Goal: Transaction & Acquisition: Purchase product/service

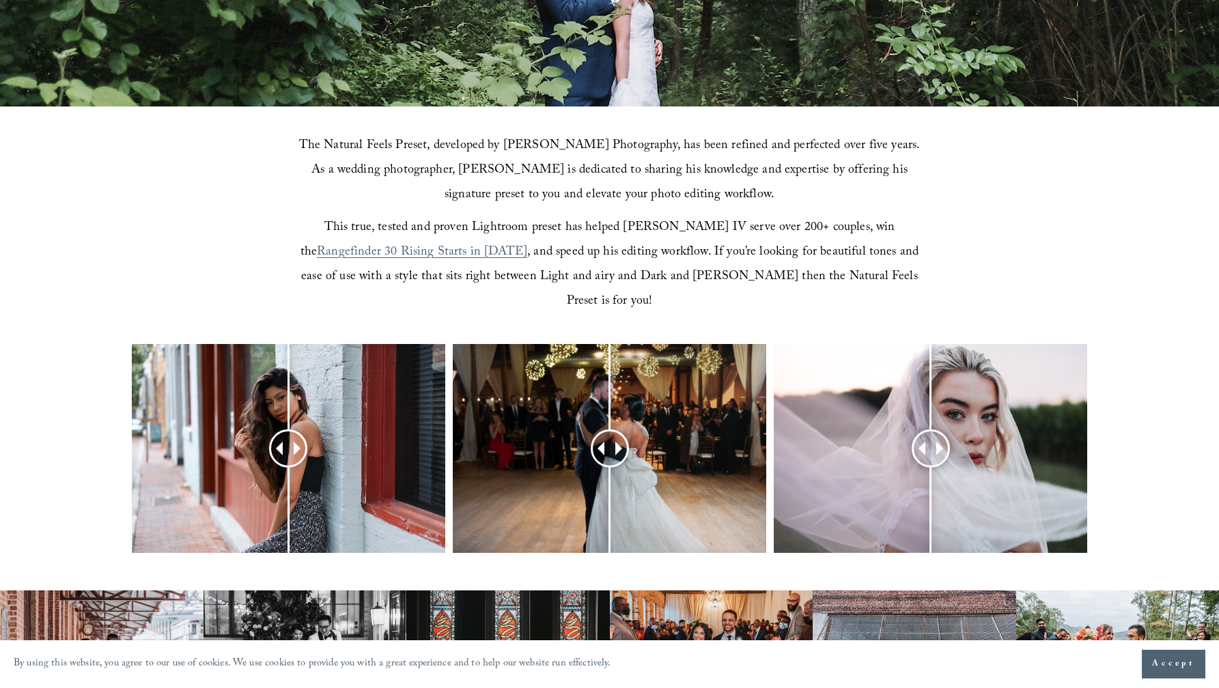
scroll to position [405, 0]
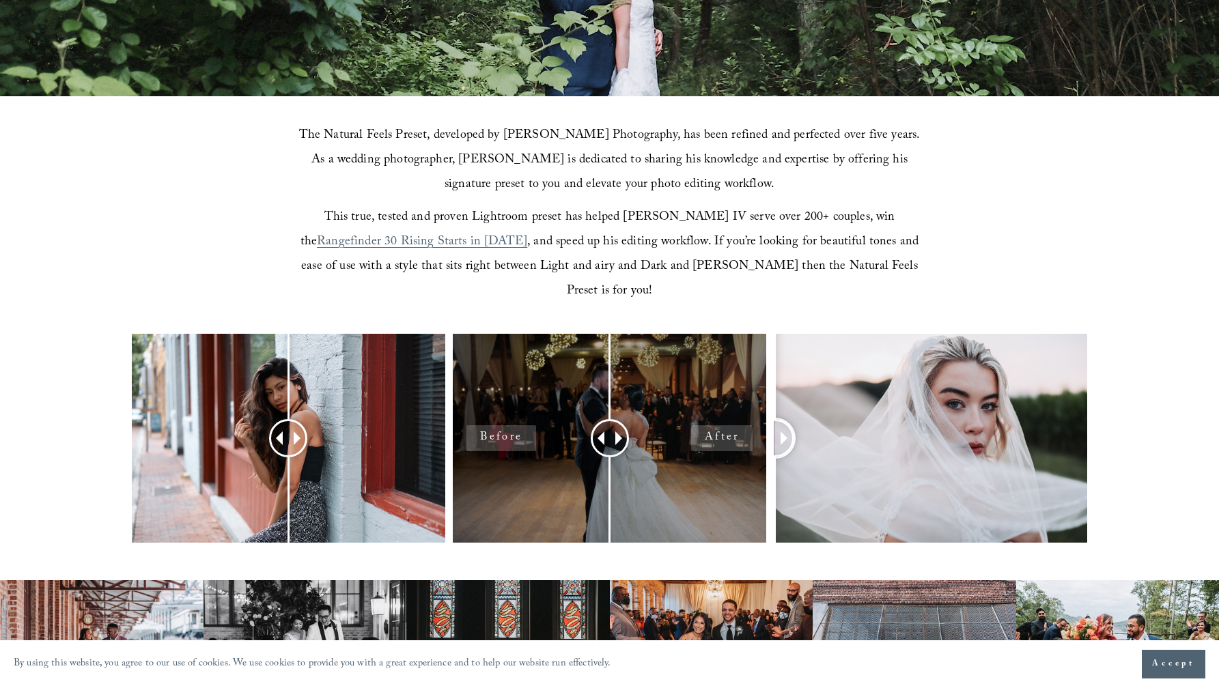
drag, startPoint x: 914, startPoint y: 421, endPoint x: 739, endPoint y: 391, distance: 178.1
click at [739, 391] on div at bounding box center [609, 456] width 1219 height 245
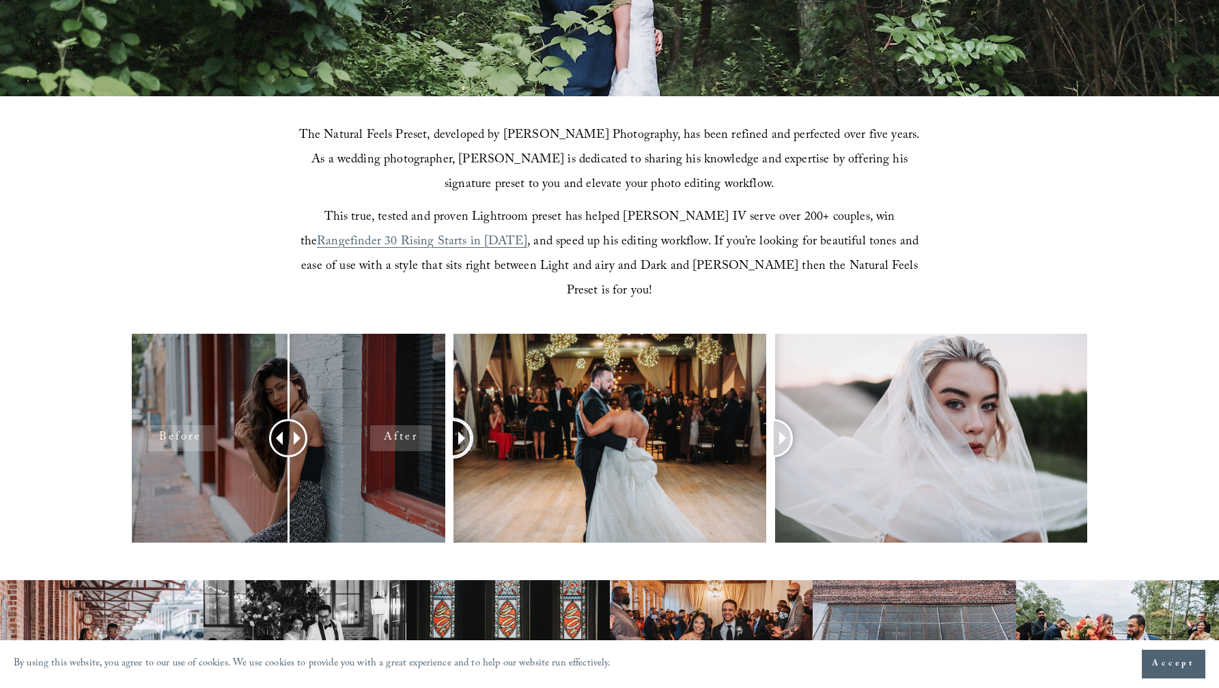
drag, startPoint x: 611, startPoint y: 419, endPoint x: 426, endPoint y: 463, distance: 190.2
click at [425, 463] on div at bounding box center [609, 456] width 1219 height 245
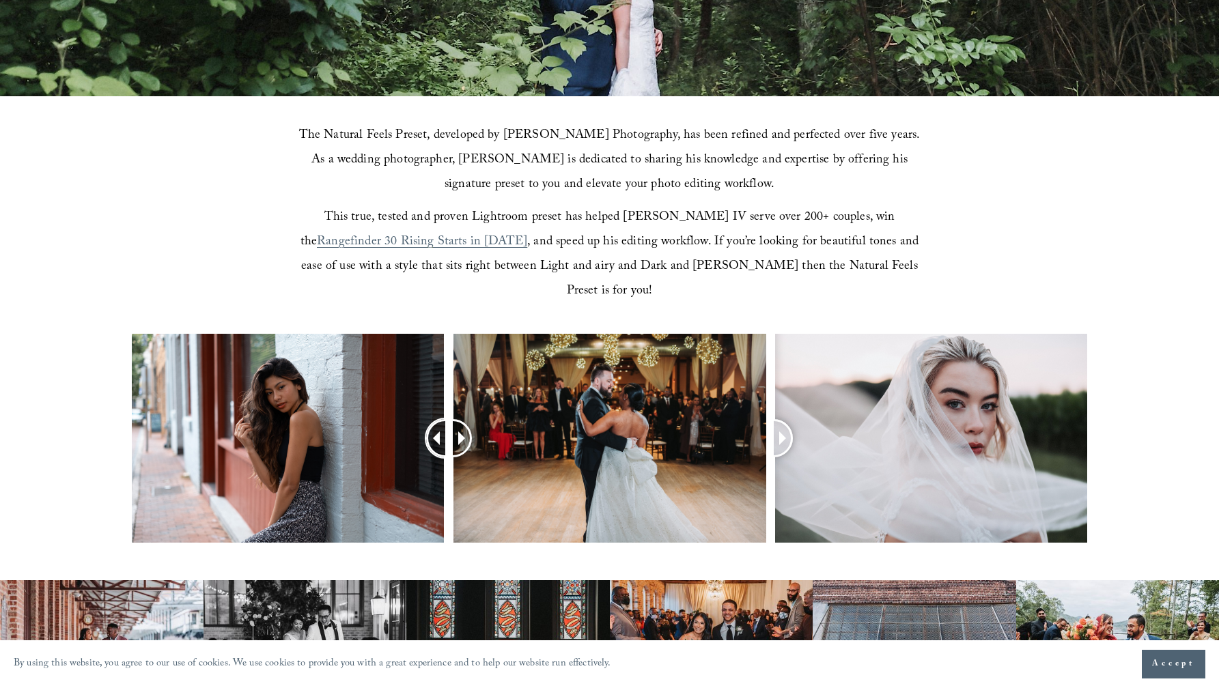
drag, startPoint x: 278, startPoint y: 429, endPoint x: 181, endPoint y: 515, distance: 129.6
click at [428, 456] on div at bounding box center [446, 439] width 36 height 36
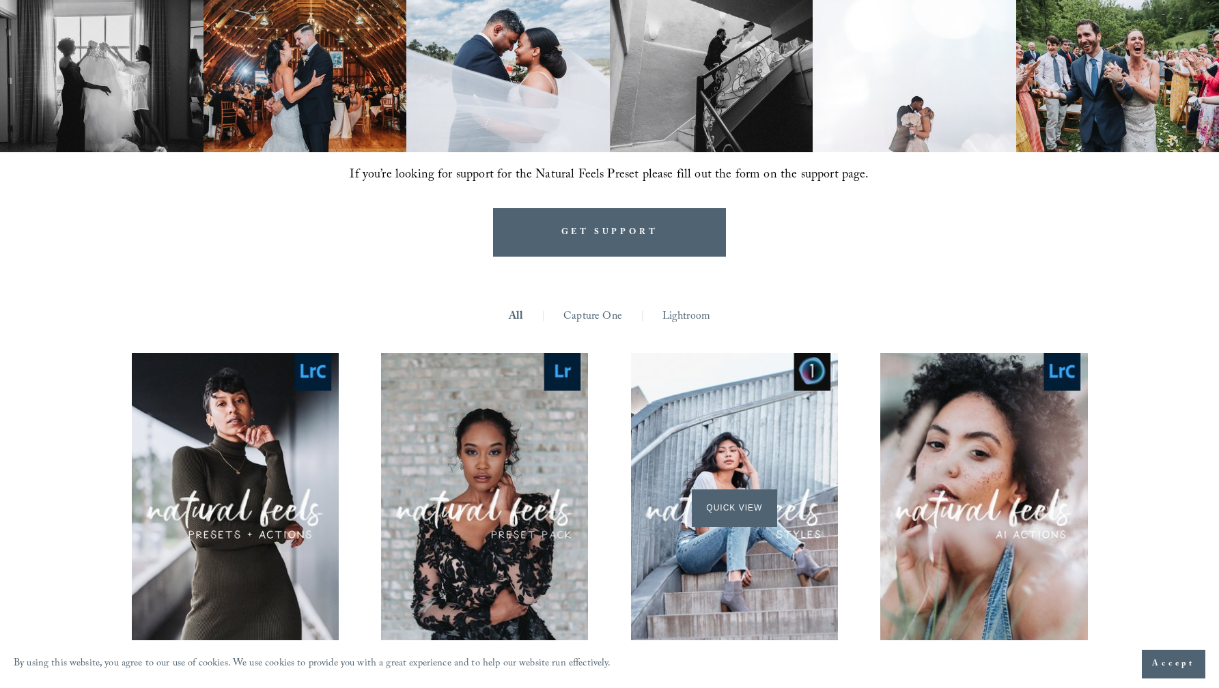
scroll to position [1140, 0]
click at [681, 306] on link "Lightroom" at bounding box center [686, 316] width 48 height 21
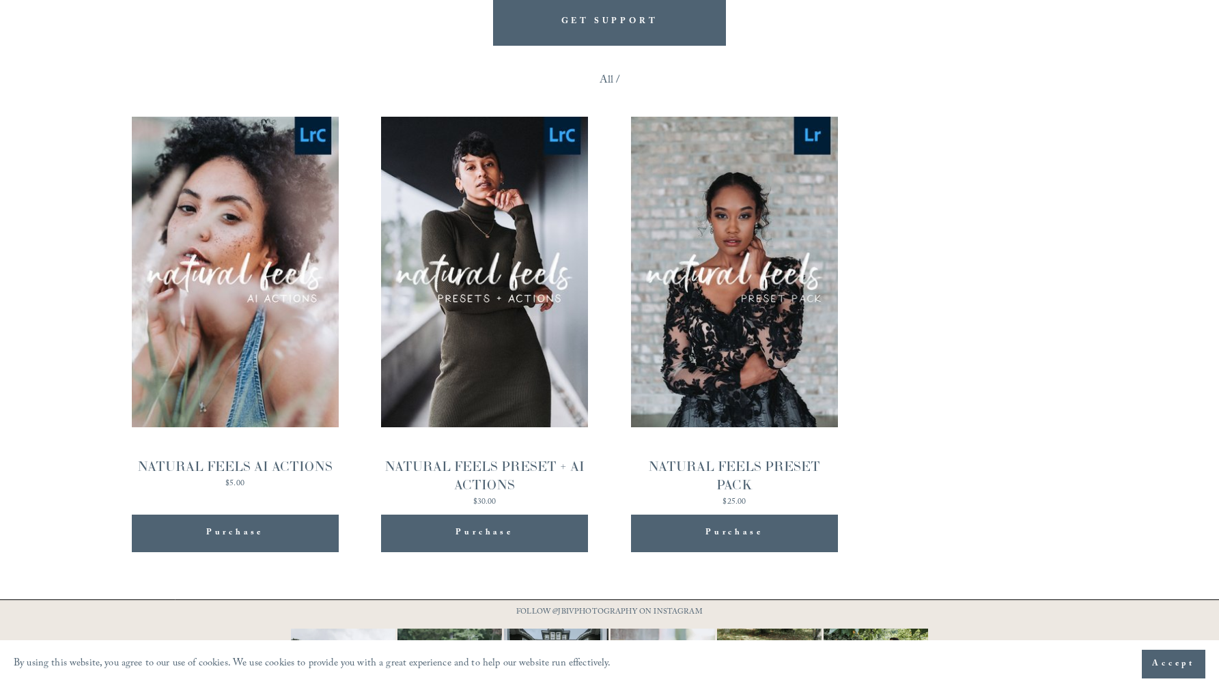
scroll to position [1425, 0]
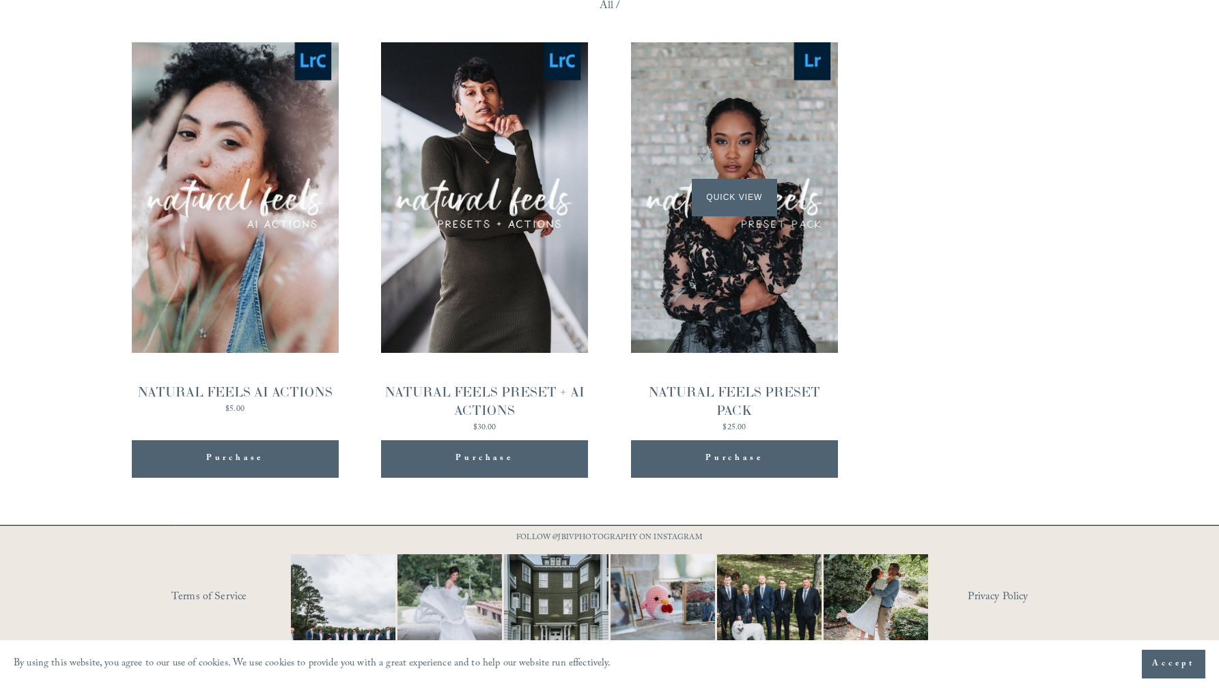
click at [744, 179] on span "Quick View" at bounding box center [734, 198] width 85 height 38
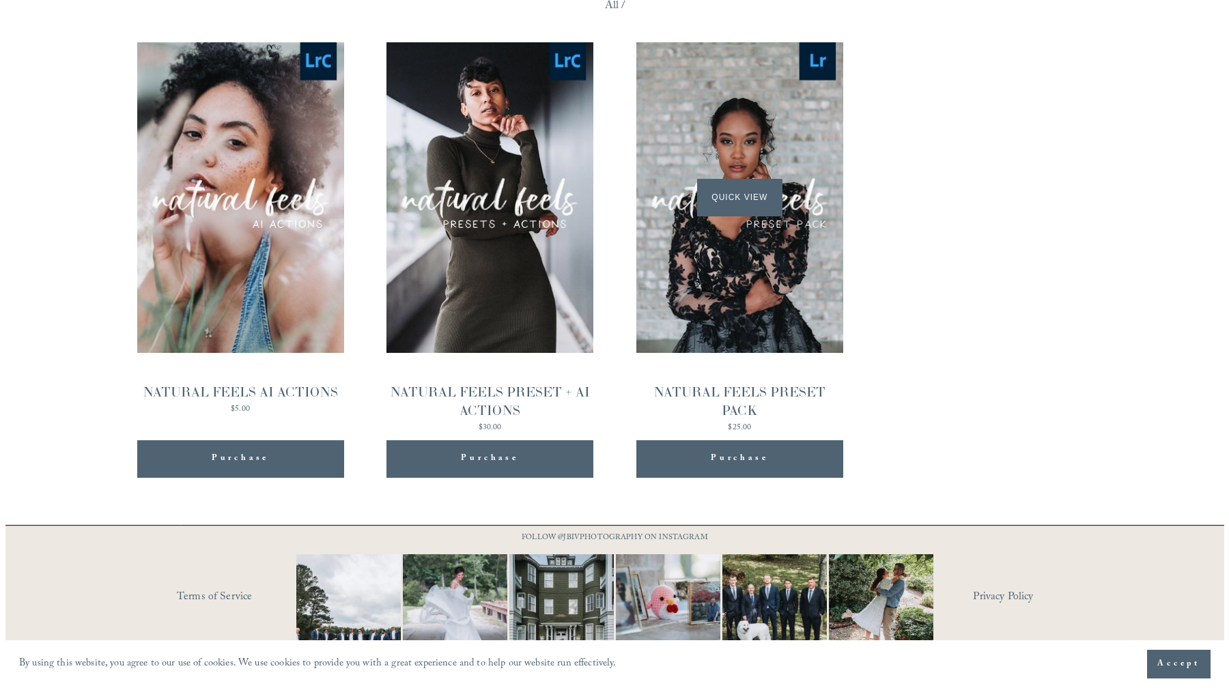
scroll to position [1427, 0]
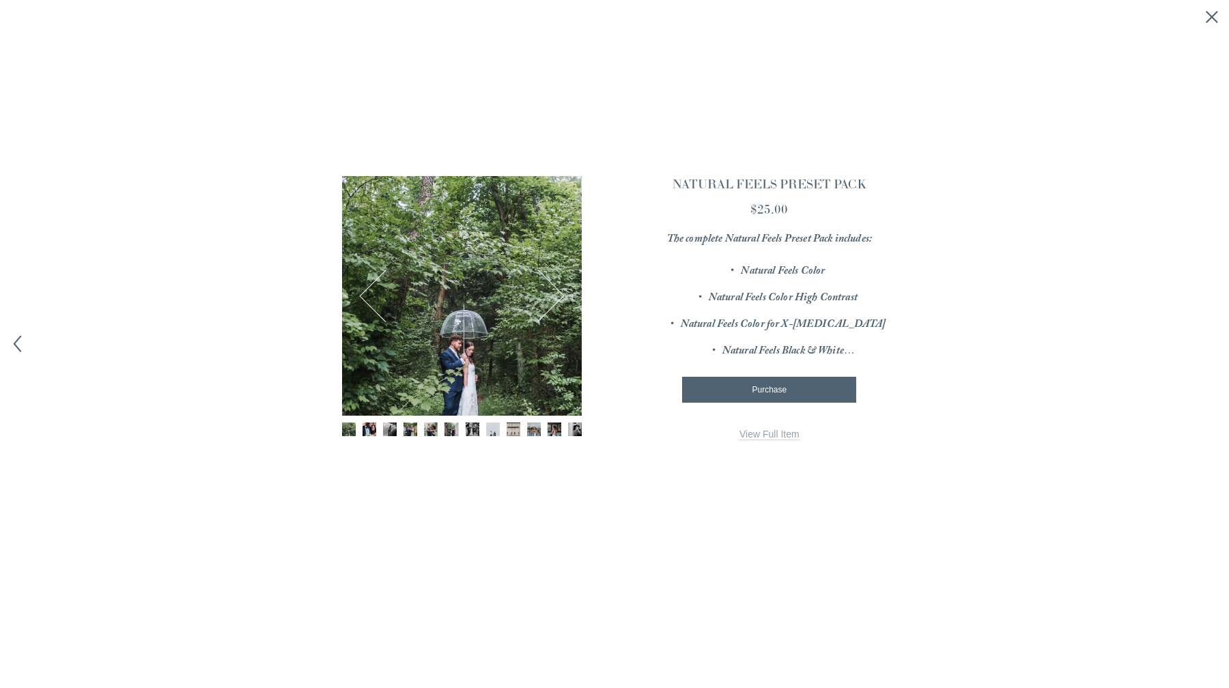
click at [430, 430] on img "Image 5 of 12" at bounding box center [431, 430] width 14 height 14
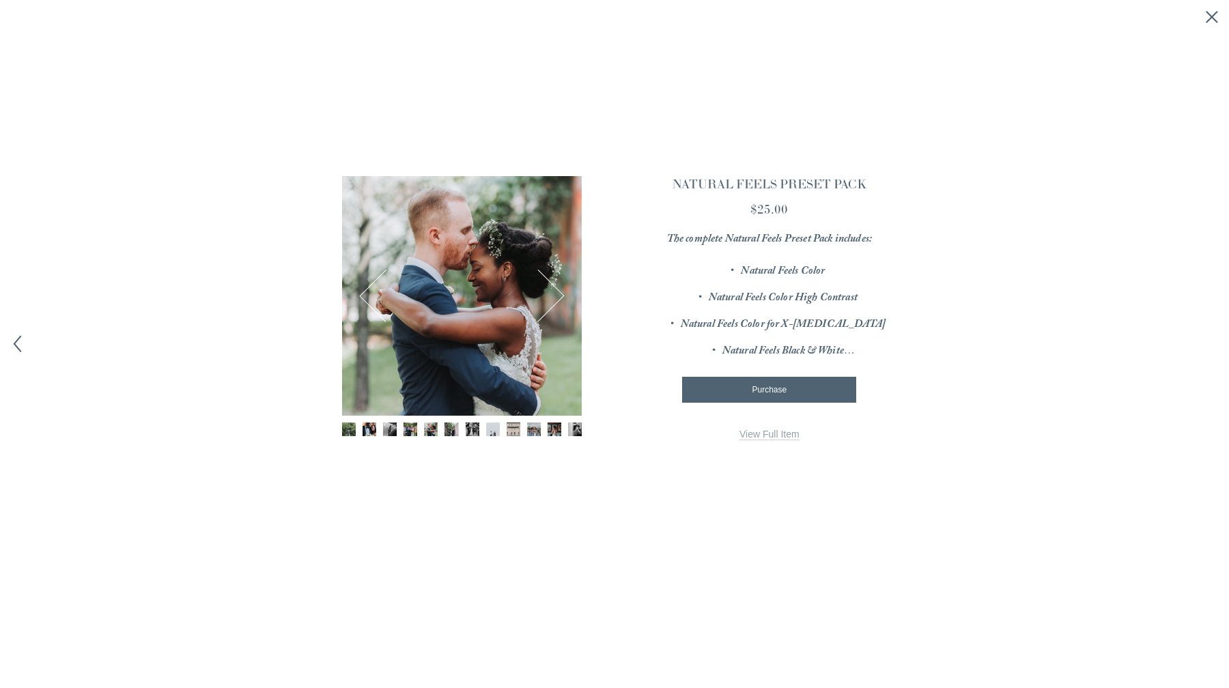
click at [553, 284] on button "Next" at bounding box center [538, 295] width 51 height 51
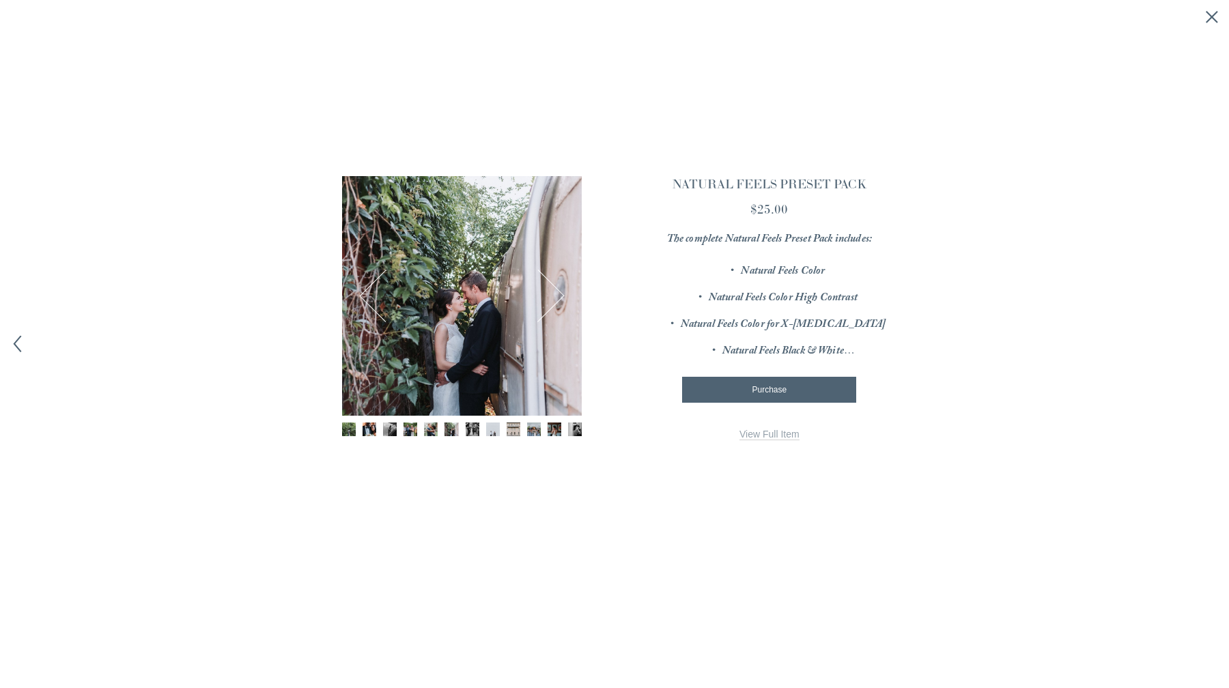
click at [554, 284] on button "Next" at bounding box center [538, 295] width 51 height 51
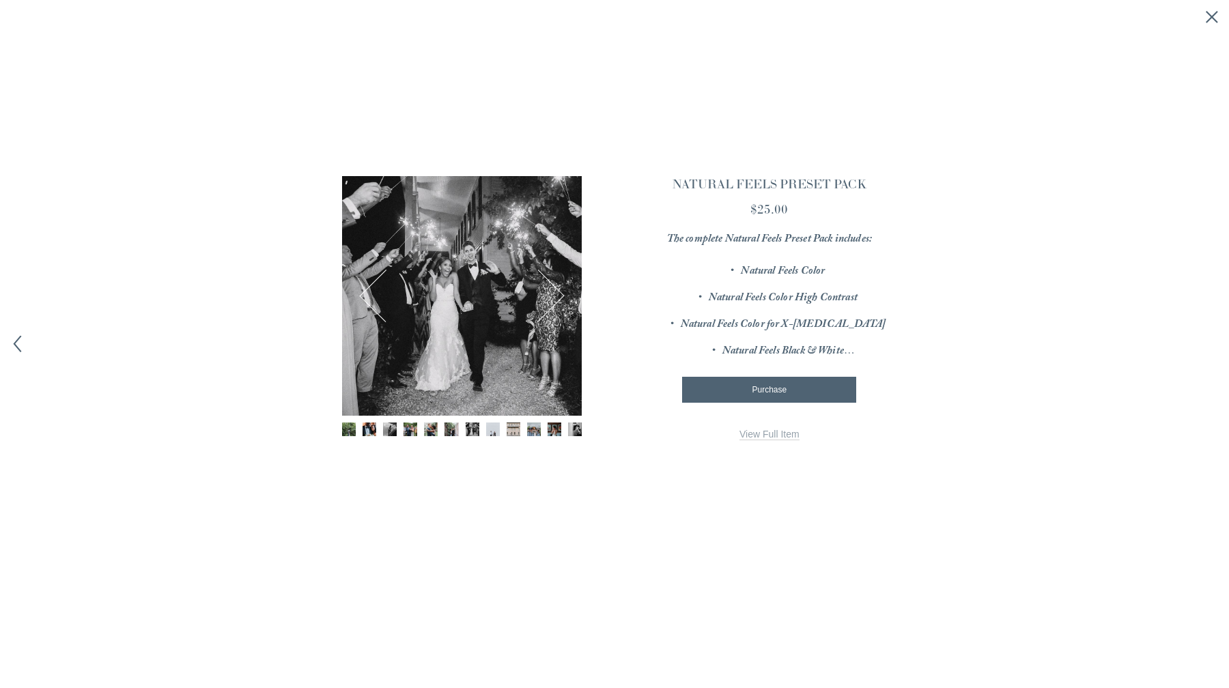
click at [554, 284] on button "Next" at bounding box center [538, 295] width 51 height 51
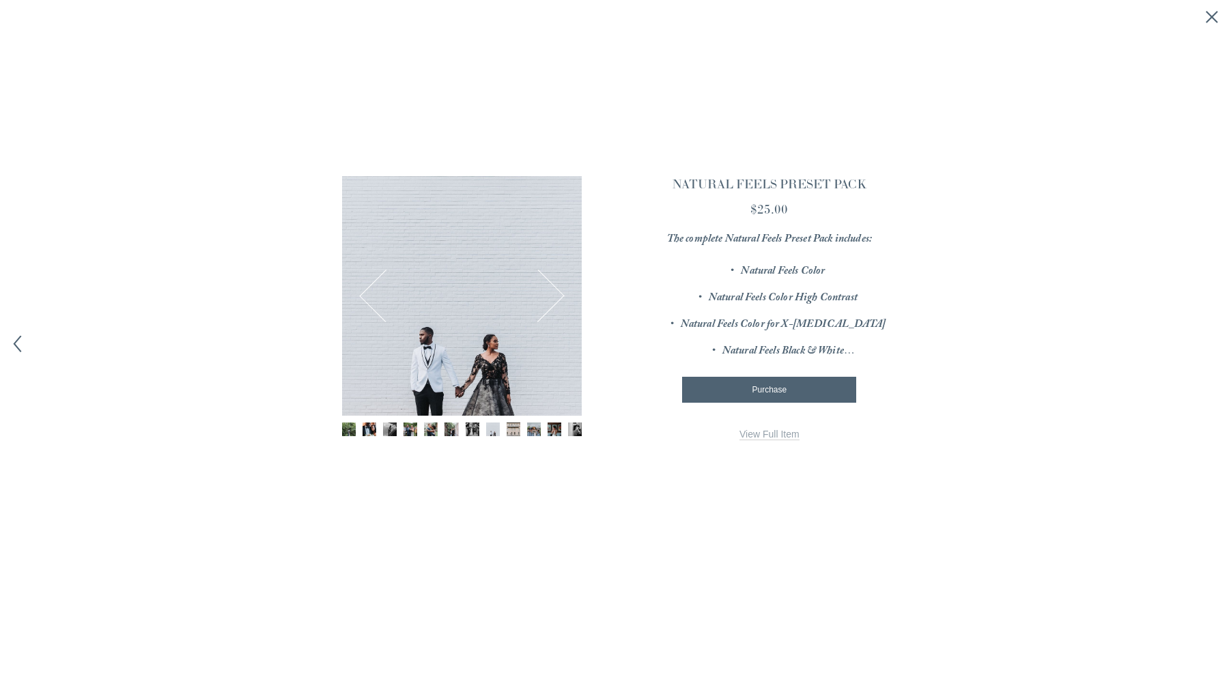
click at [554, 284] on button "Next" at bounding box center [538, 295] width 51 height 51
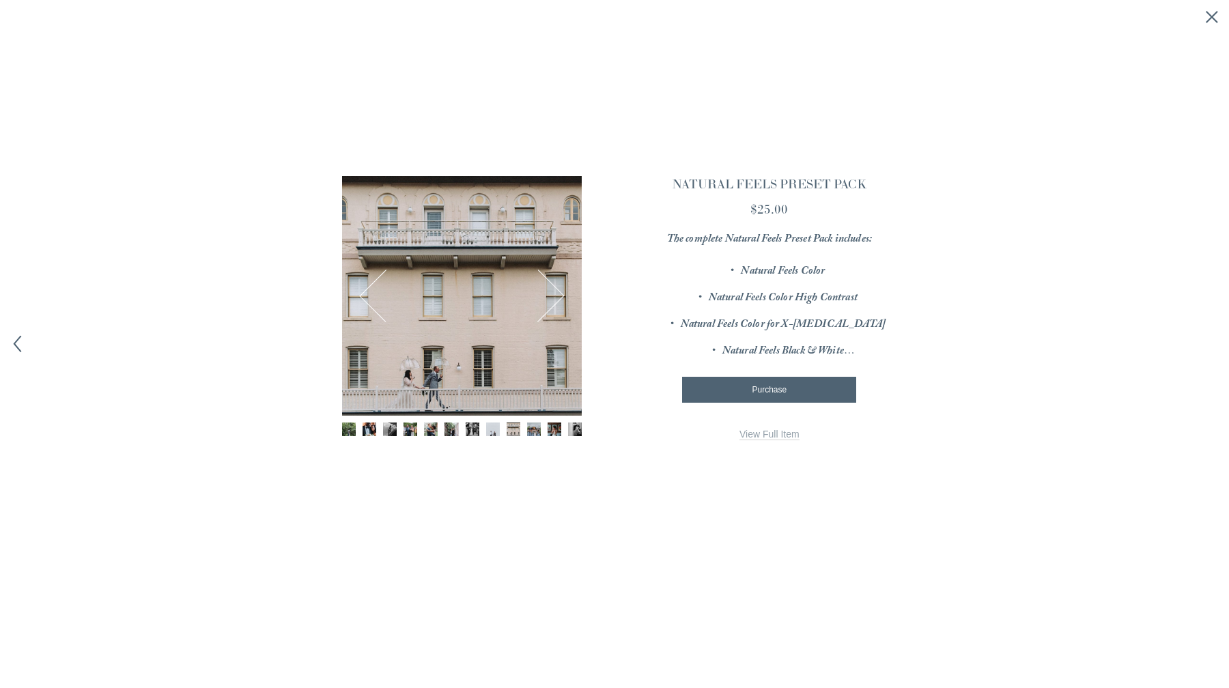
click at [554, 284] on button "Next" at bounding box center [538, 295] width 51 height 51
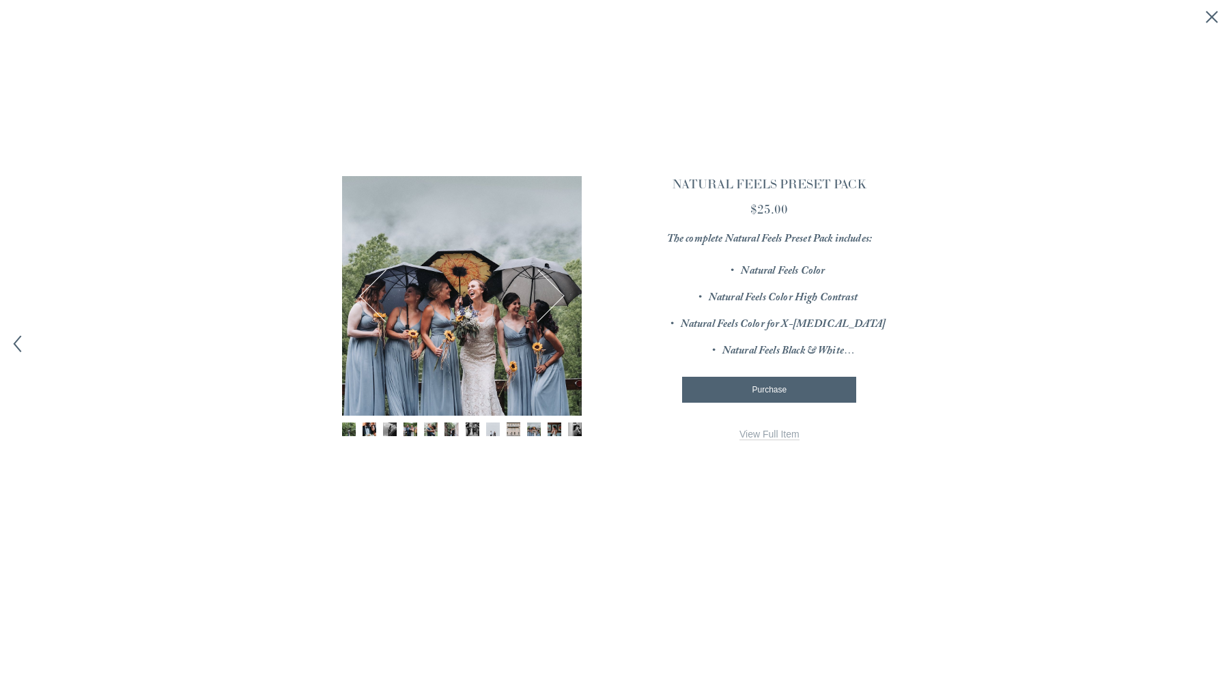
click at [554, 284] on button "Next" at bounding box center [538, 295] width 51 height 51
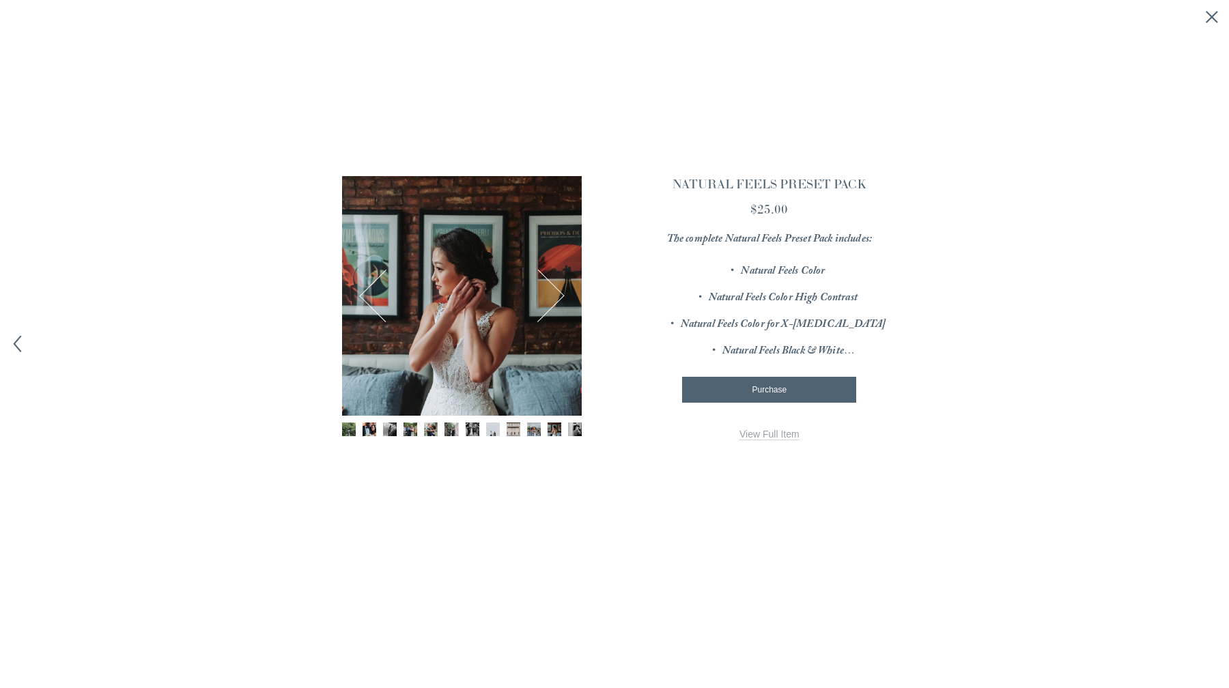
click at [555, 284] on button "Next" at bounding box center [538, 295] width 51 height 51
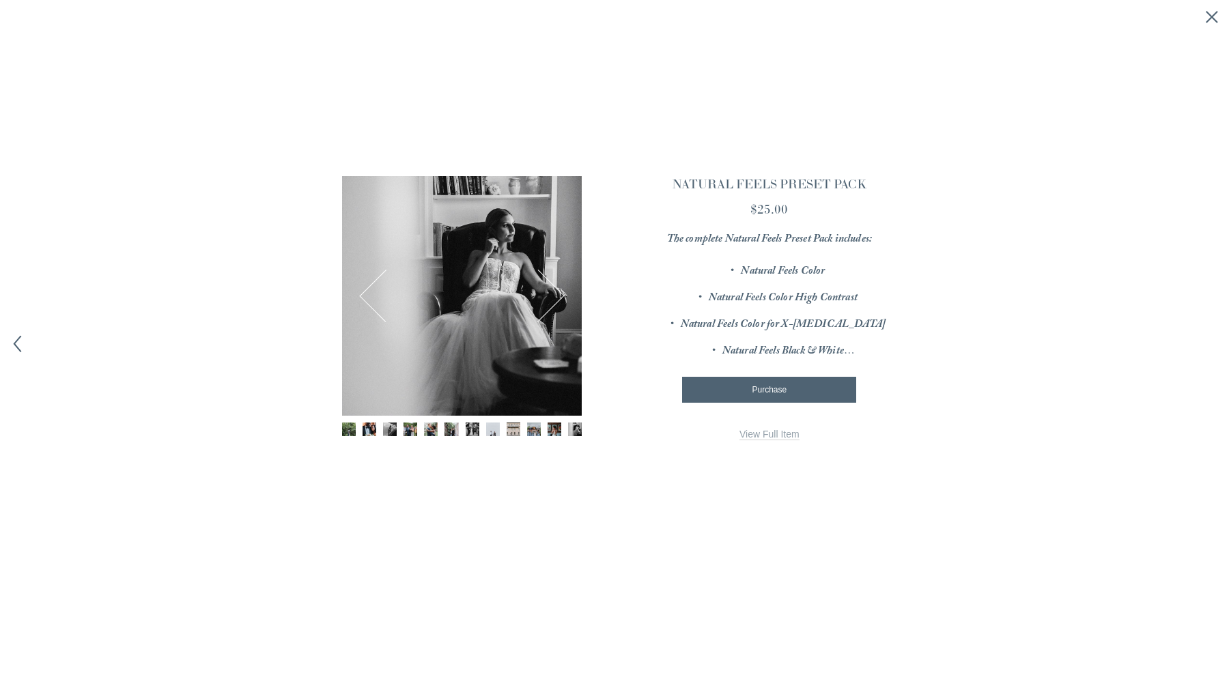
click at [555, 284] on button "Next" at bounding box center [538, 295] width 51 height 51
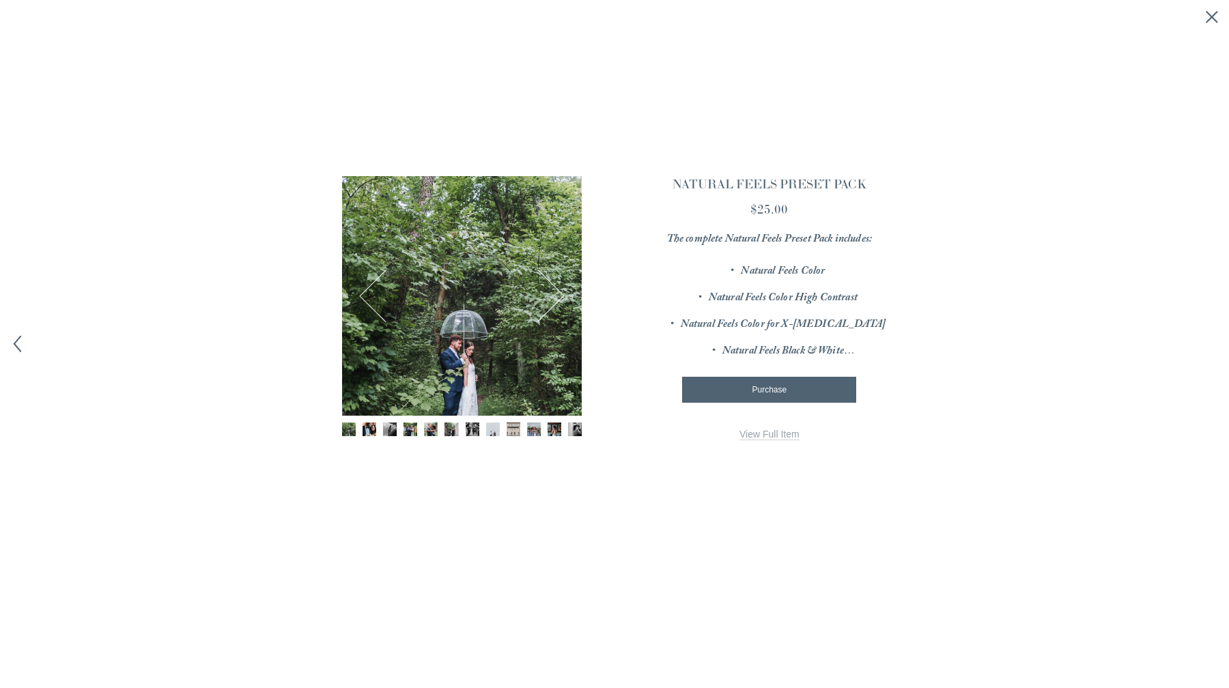
click at [557, 284] on button "Next" at bounding box center [538, 295] width 51 height 51
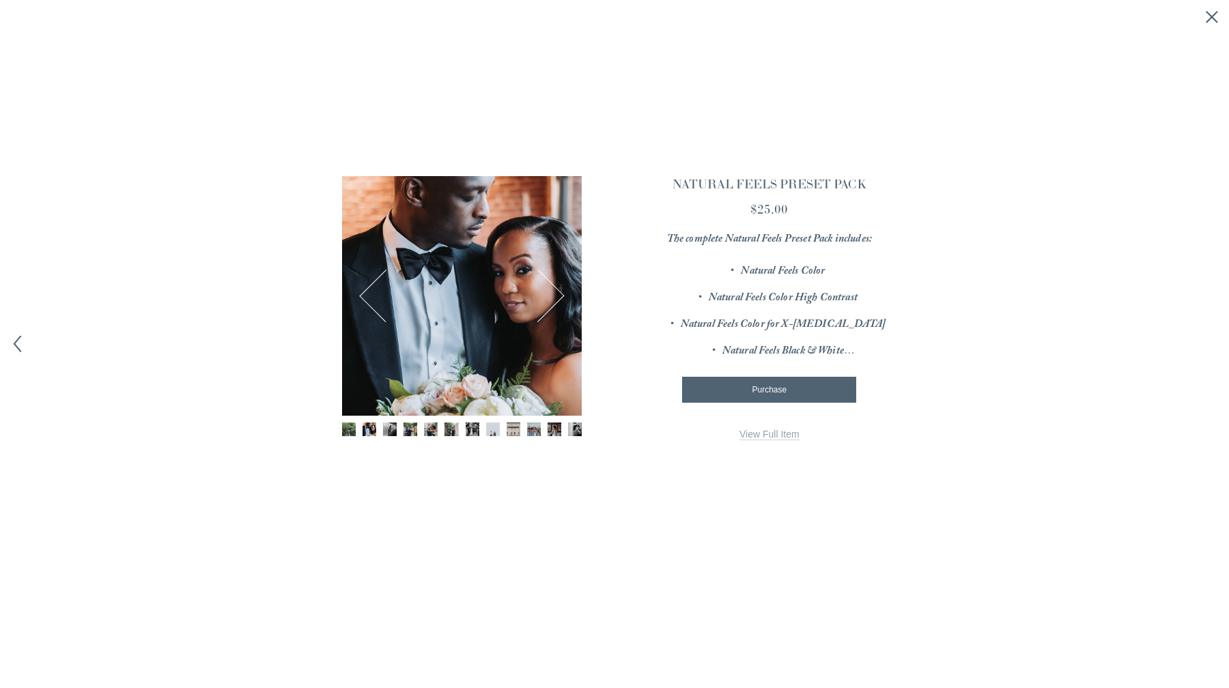
click at [557, 285] on button "Next" at bounding box center [538, 295] width 51 height 51
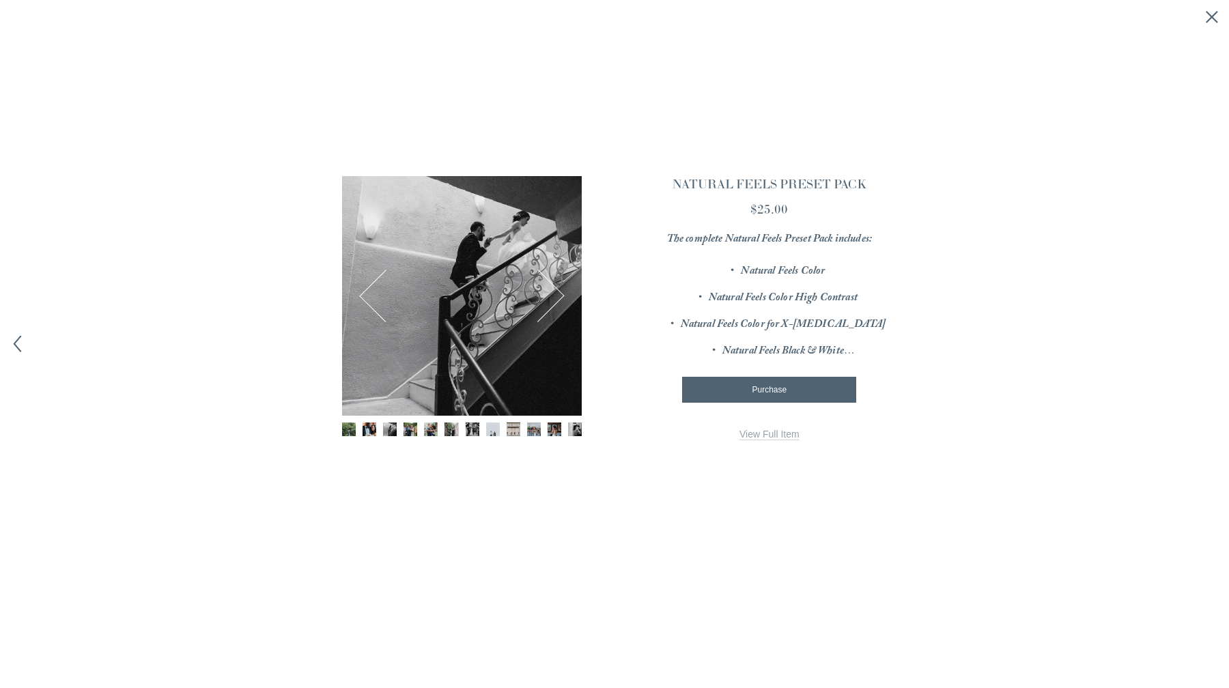
click at [558, 285] on button "Next" at bounding box center [538, 295] width 51 height 51
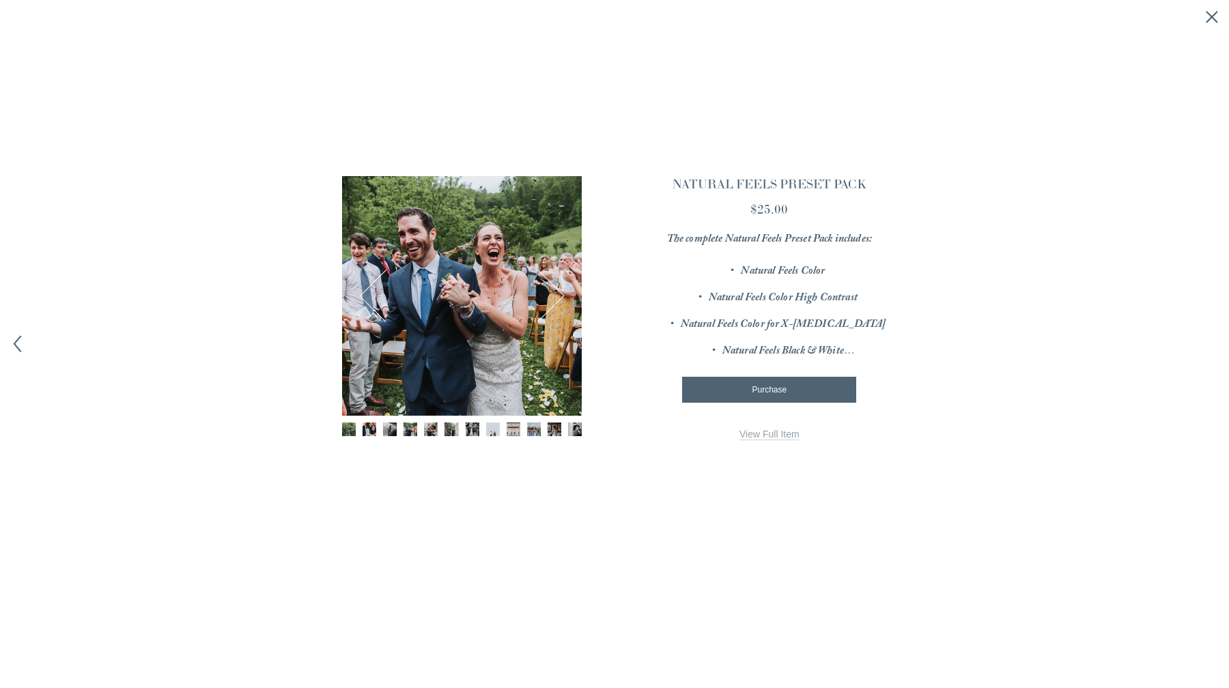
click at [558, 285] on button "Next" at bounding box center [538, 295] width 51 height 51
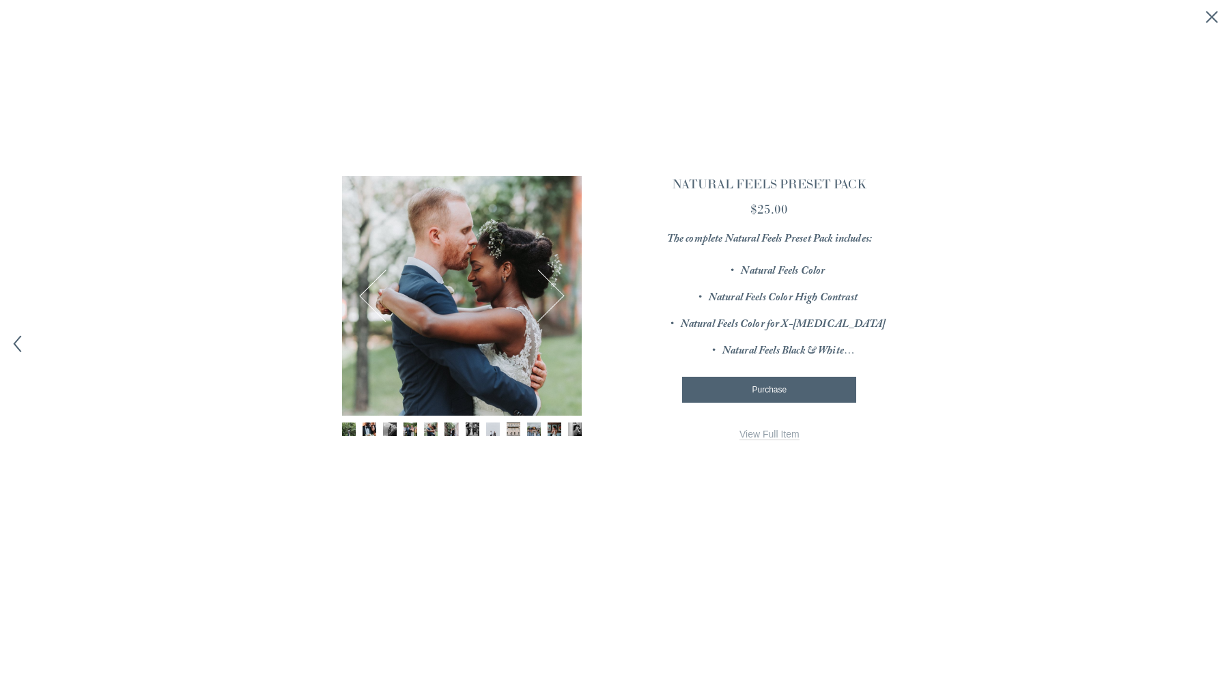
click at [558, 285] on button "Next" at bounding box center [538, 295] width 51 height 51
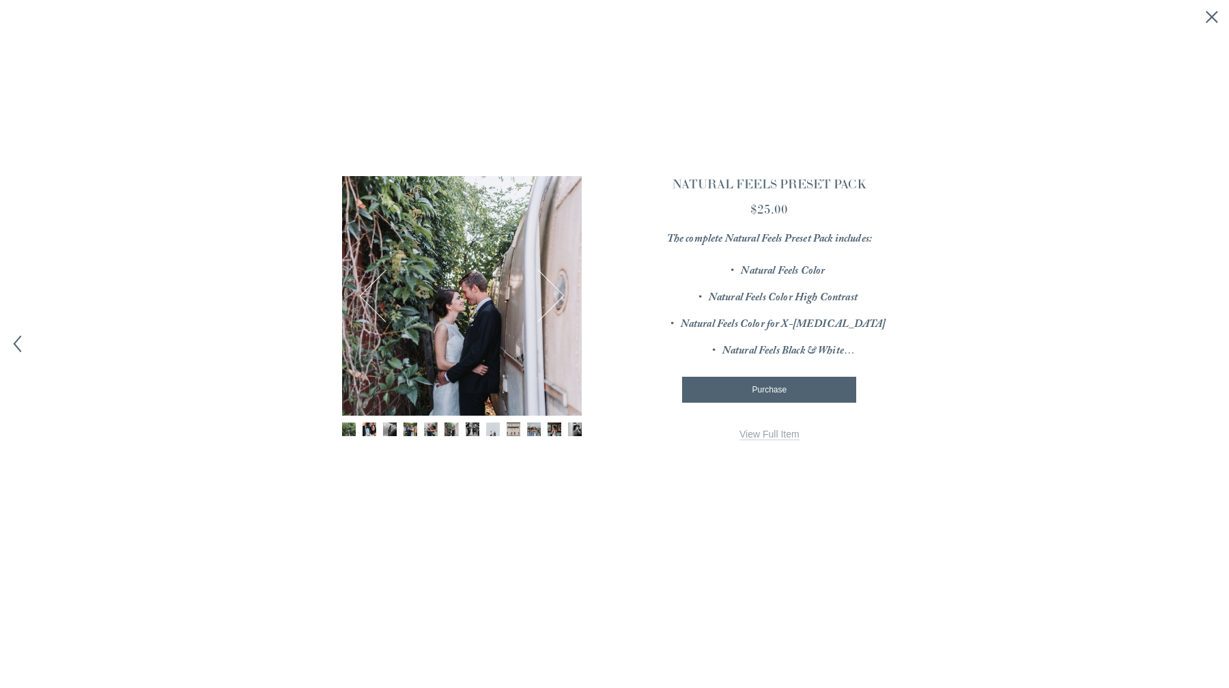
click at [558, 285] on button "Next" at bounding box center [538, 295] width 51 height 51
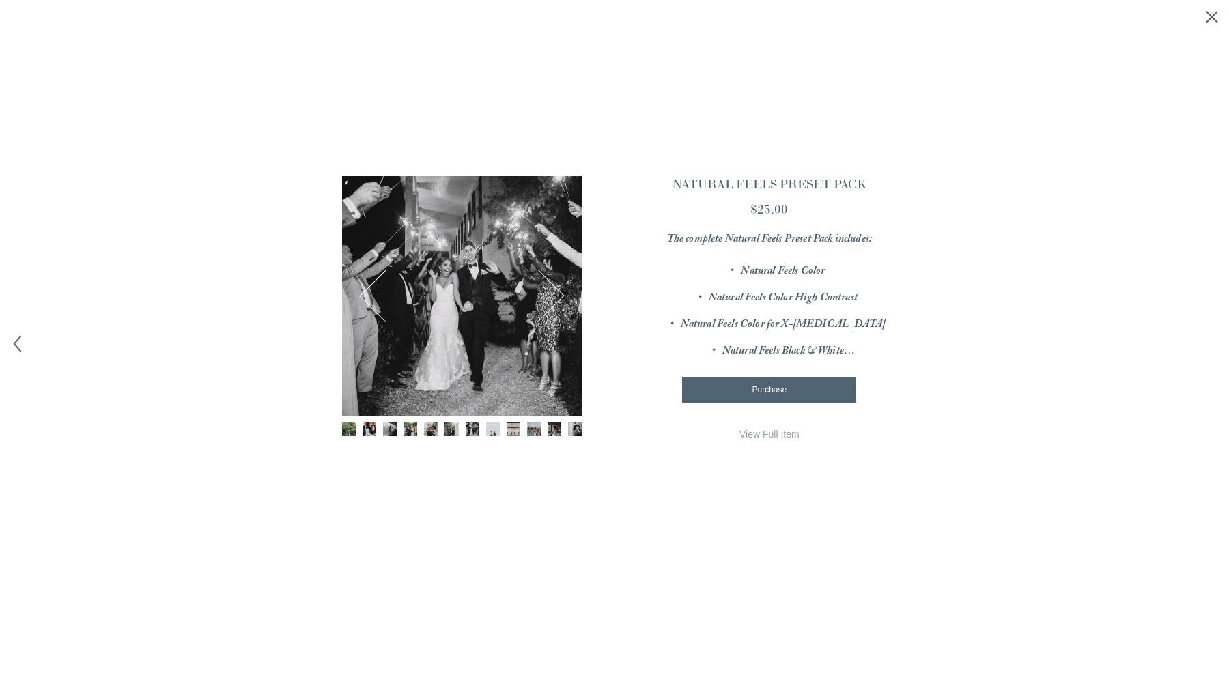
click at [786, 432] on link "View Full Item" at bounding box center [770, 435] width 60 height 12
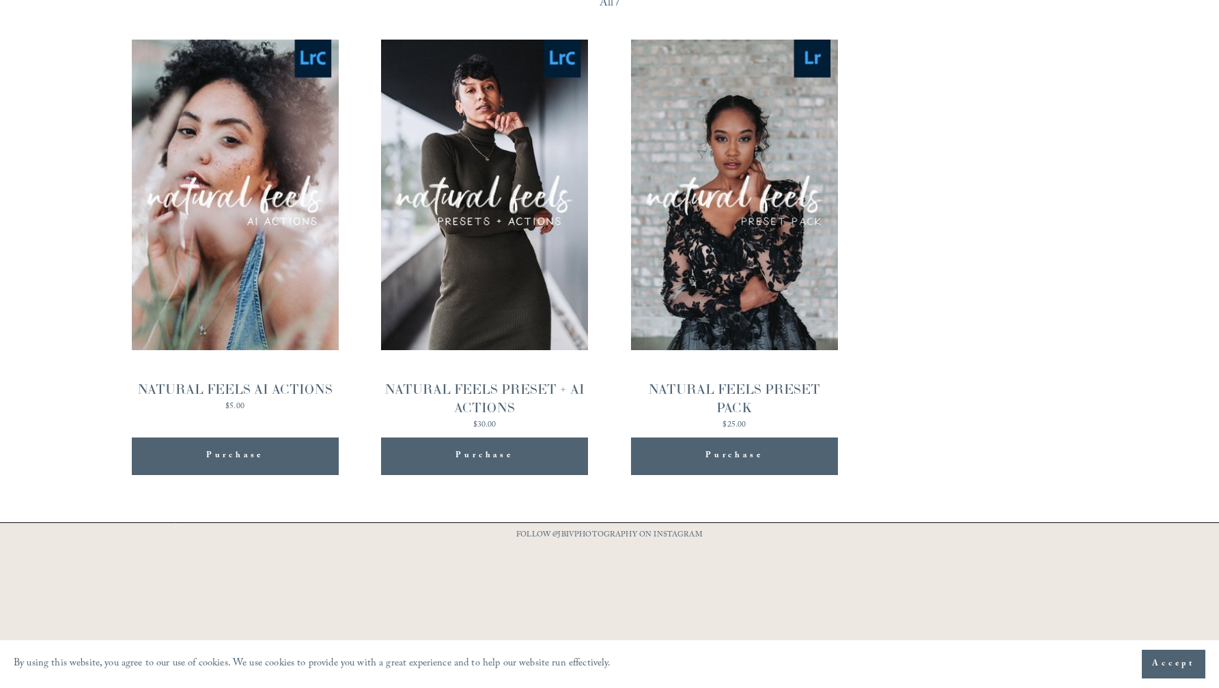
scroll to position [1425, 0]
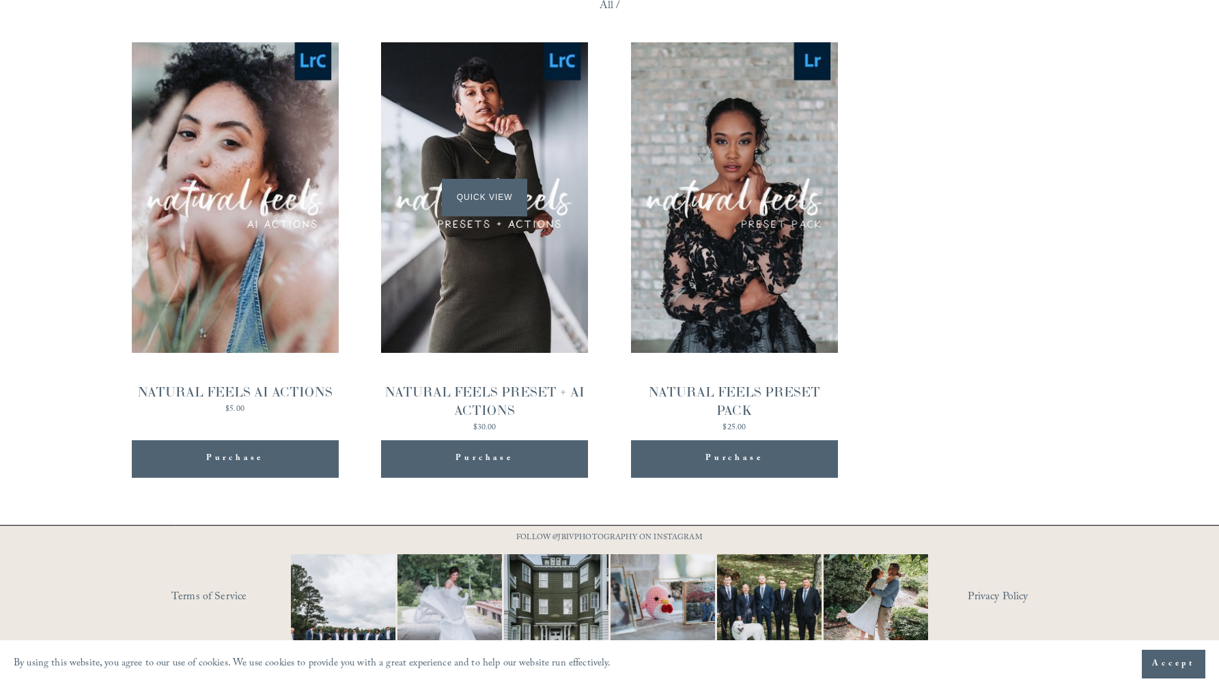
click at [490, 179] on span "Quick View" at bounding box center [484, 198] width 85 height 38
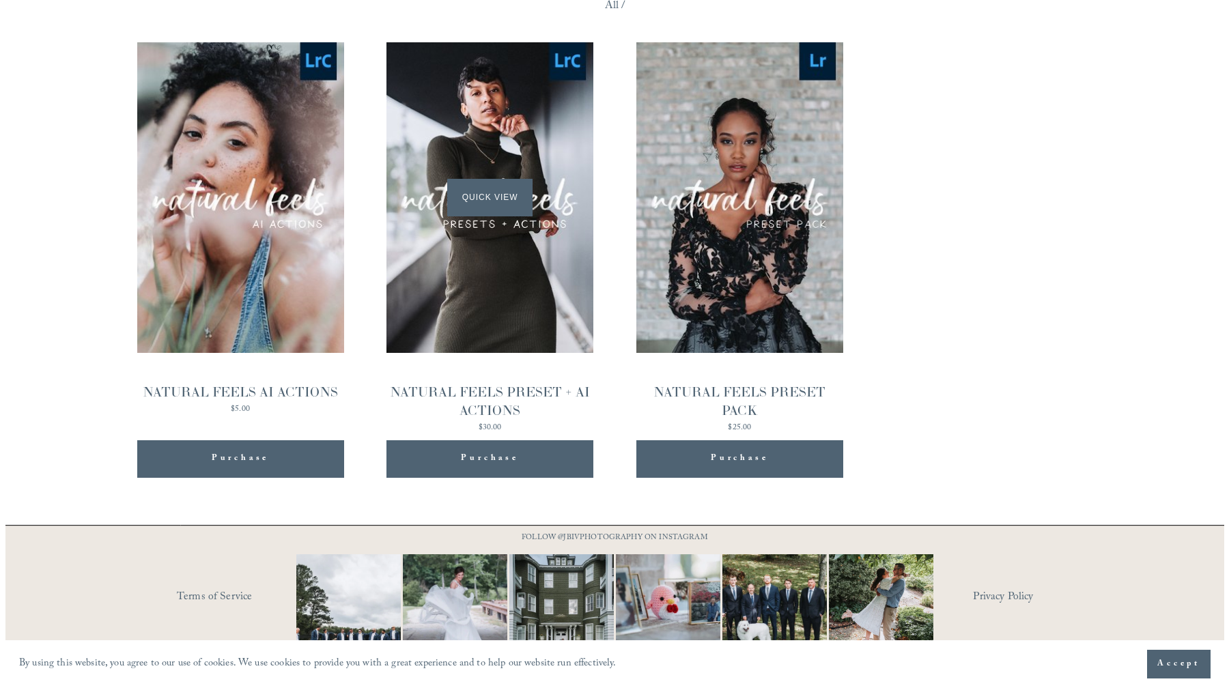
scroll to position [1427, 0]
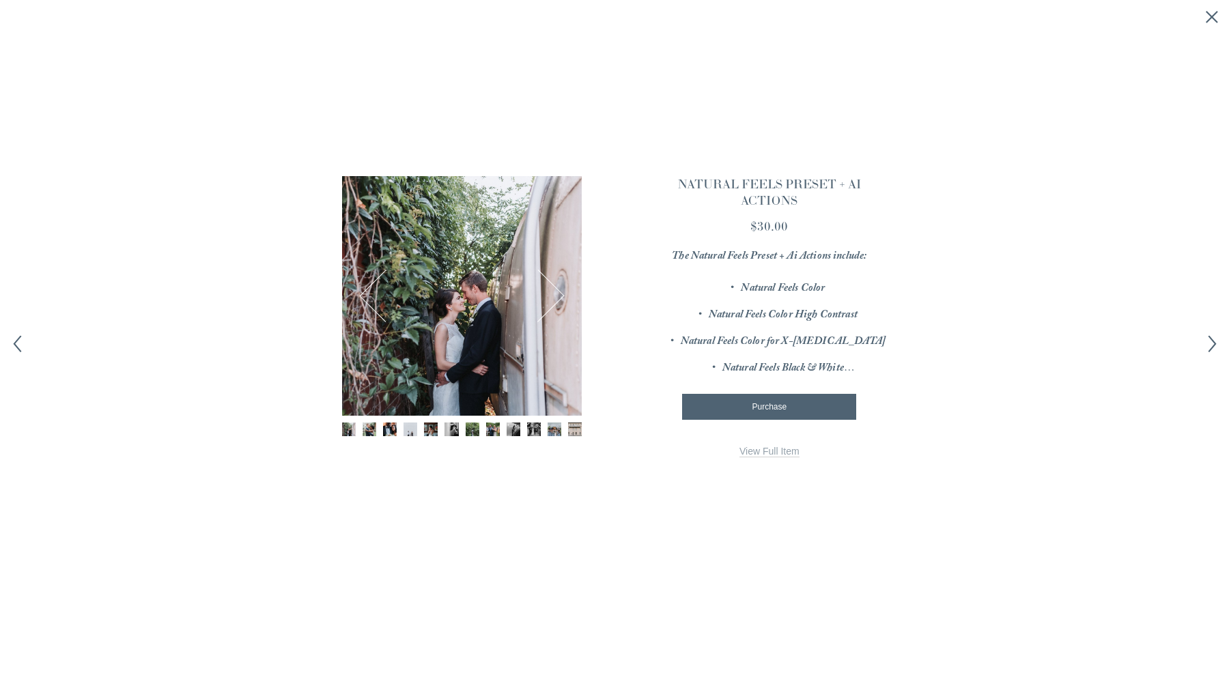
click at [766, 449] on link "View Full Item" at bounding box center [770, 452] width 60 height 12
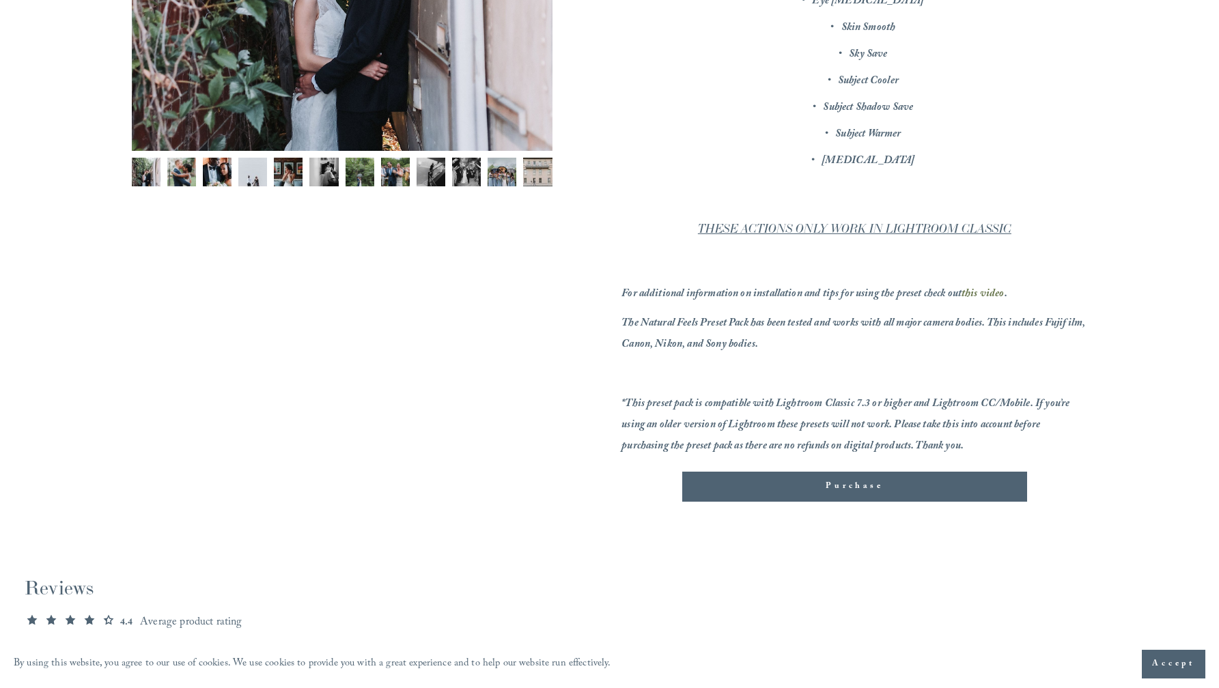
scroll to position [467, 0]
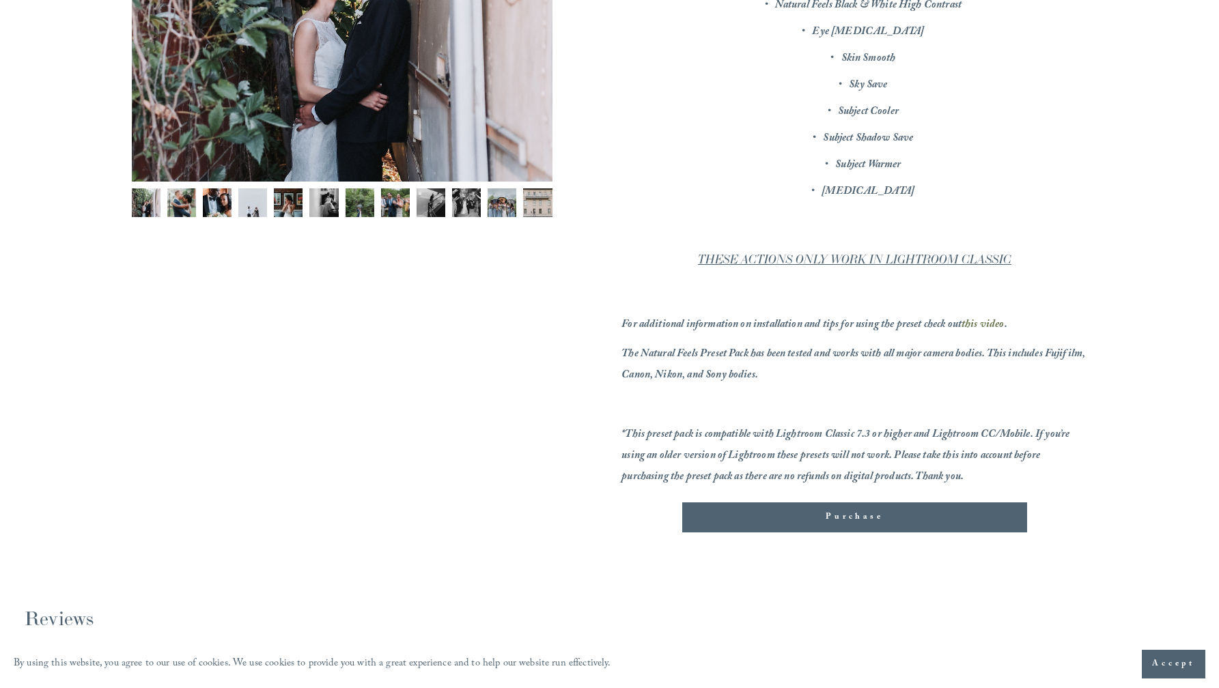
click at [747, 256] on em "THESE ACTIONS ONLY WORK IN LIGHTROOM CLASSIC" at bounding box center [854, 260] width 313 height 14
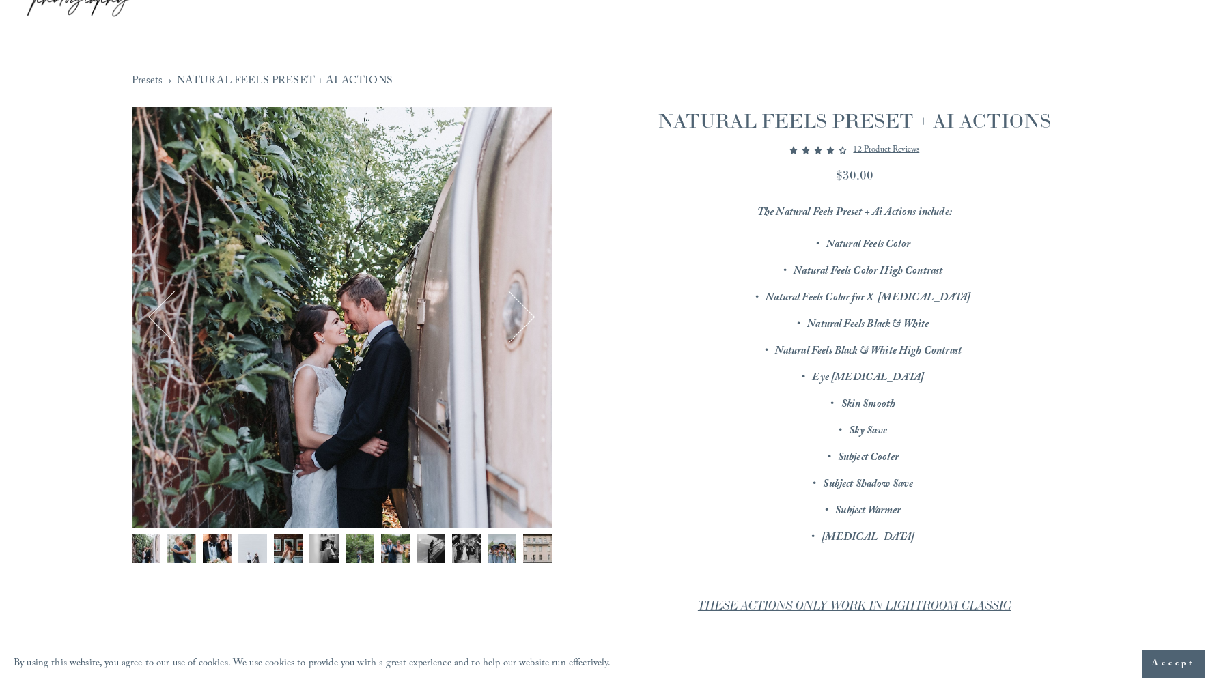
scroll to position [0, 0]
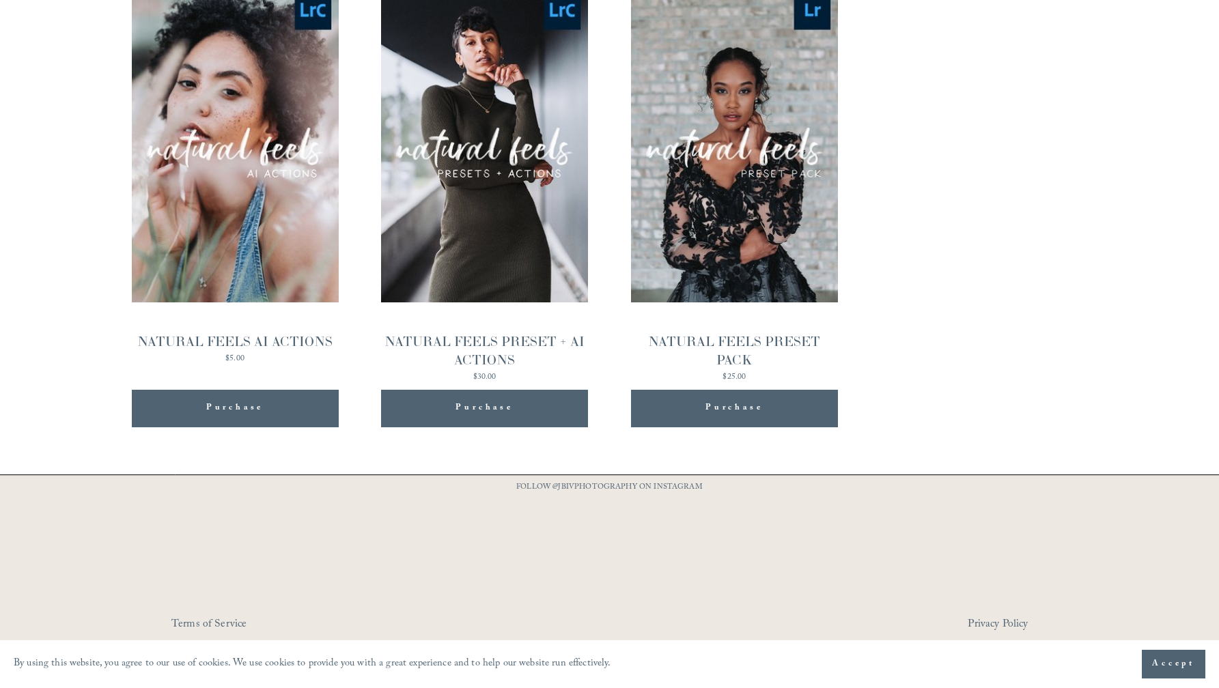
scroll to position [1425, 0]
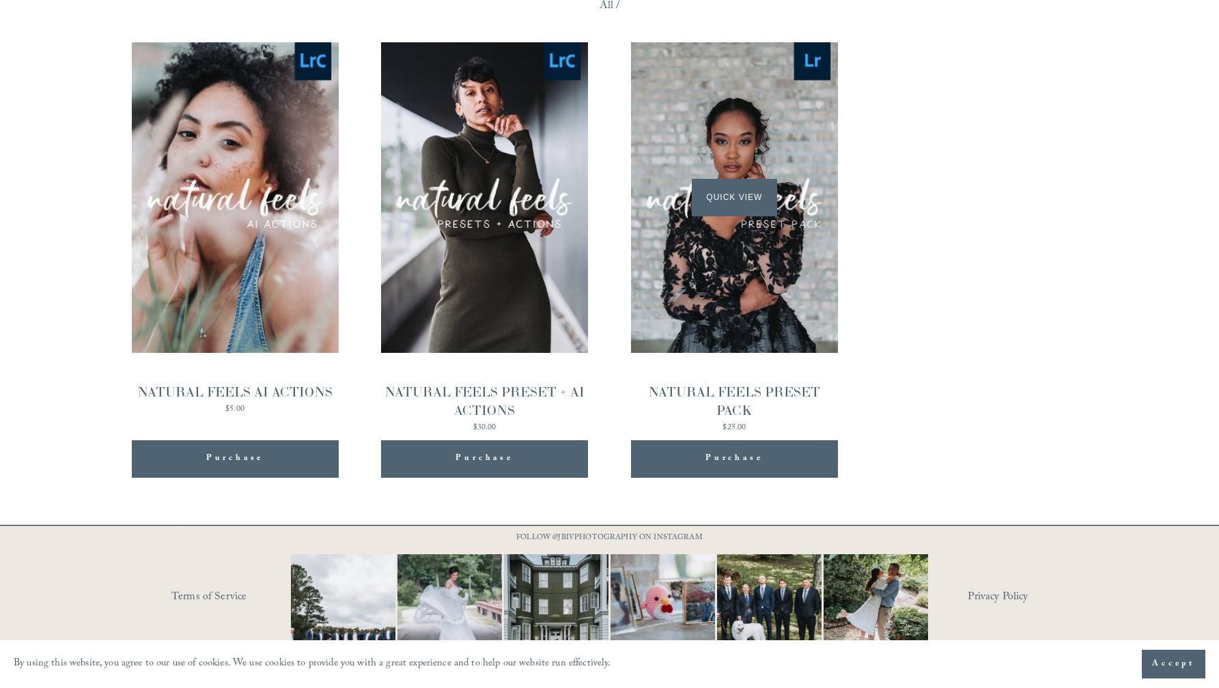
click at [746, 179] on span "Quick View" at bounding box center [734, 198] width 85 height 38
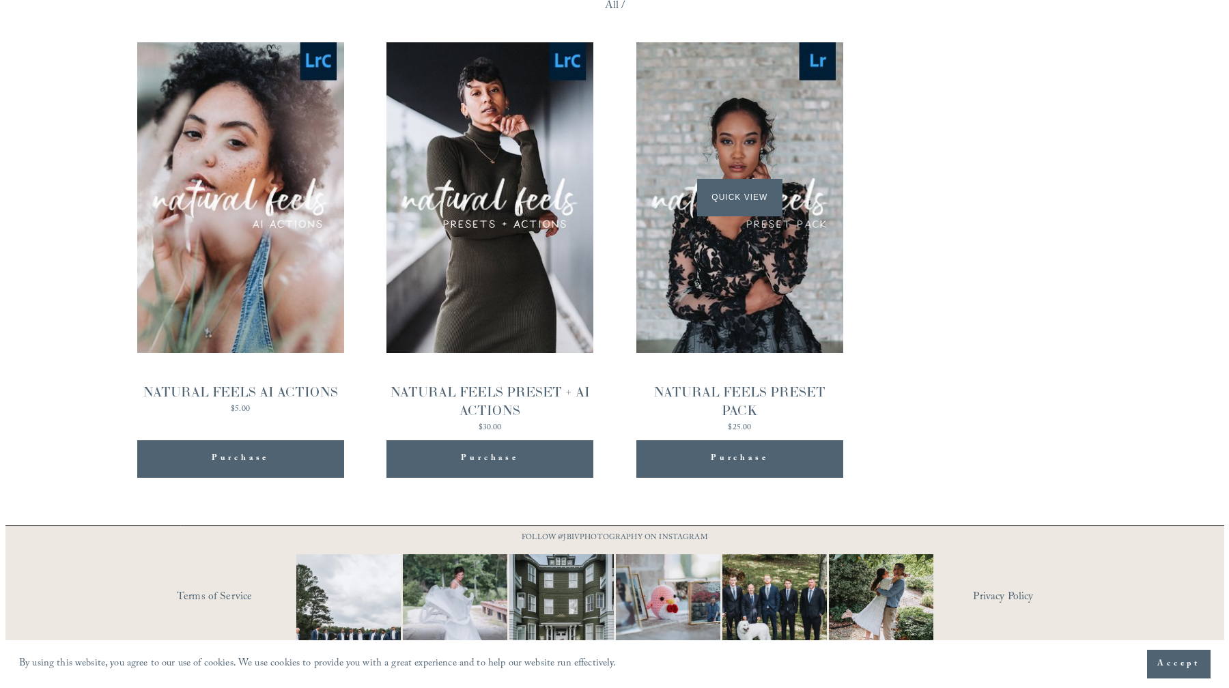
scroll to position [1427, 0]
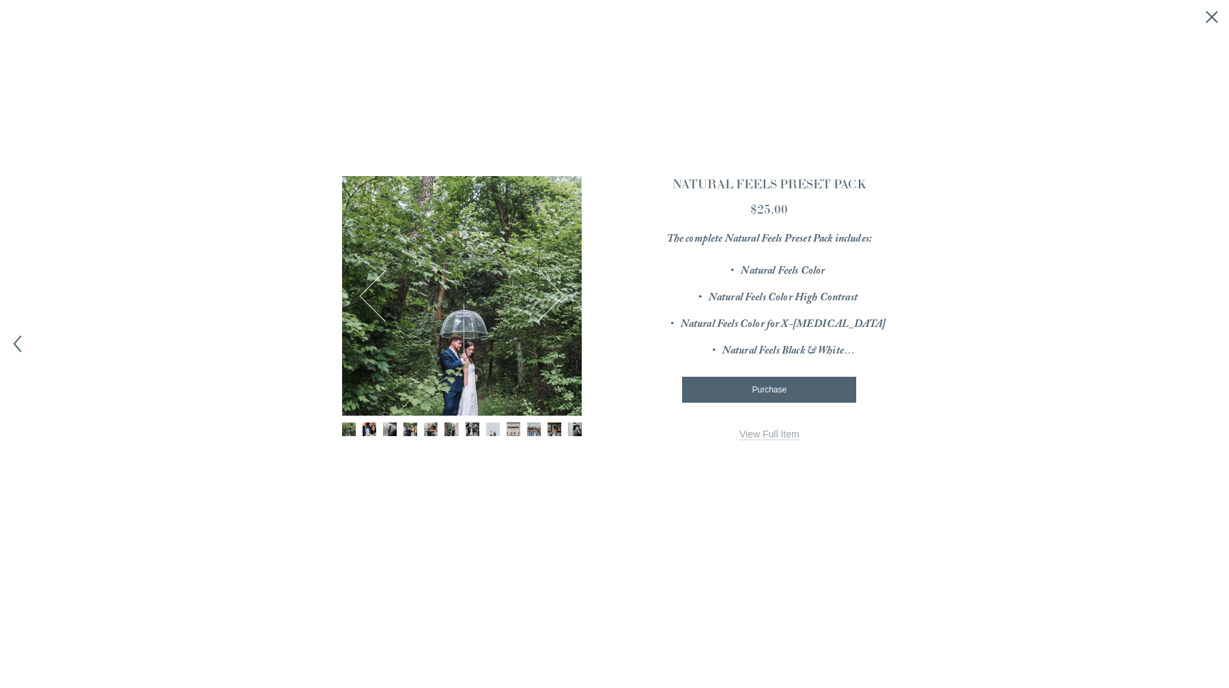
click at [766, 442] on div "1 / 12 Image 1 of 12 Image 2 of 12 Image 3 of 12" at bounding box center [614, 341] width 545 height 331
click at [766, 434] on link "View Full Item" at bounding box center [770, 435] width 60 height 12
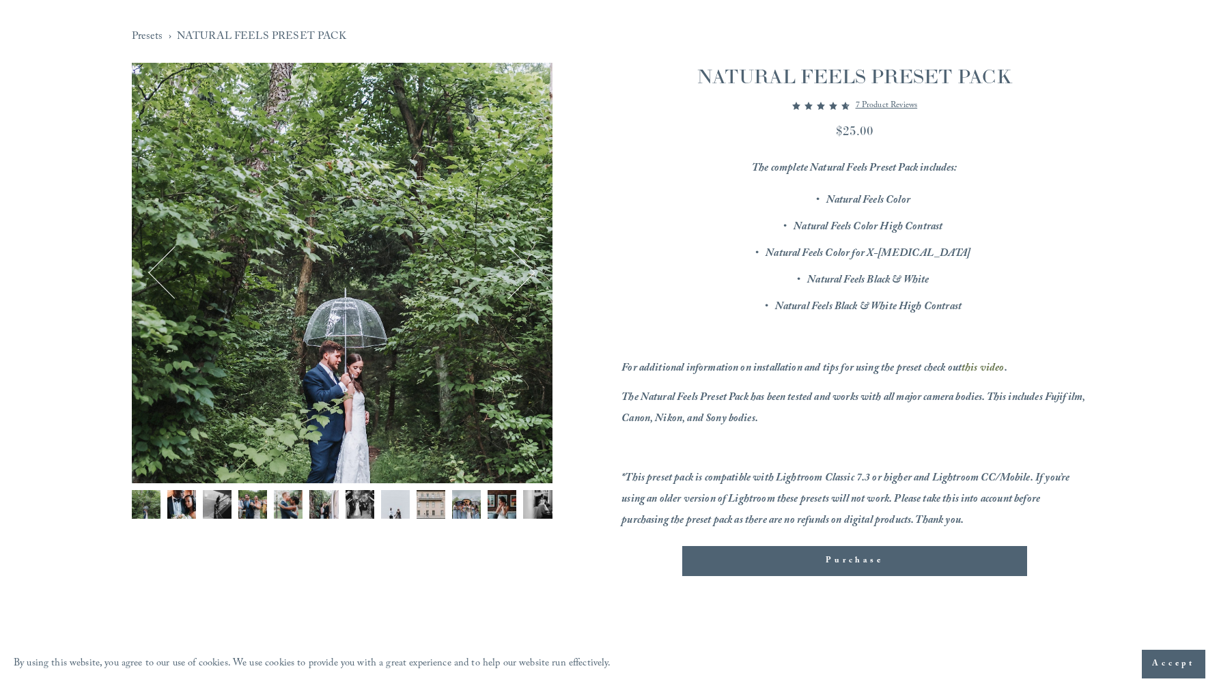
scroll to position [167, 0]
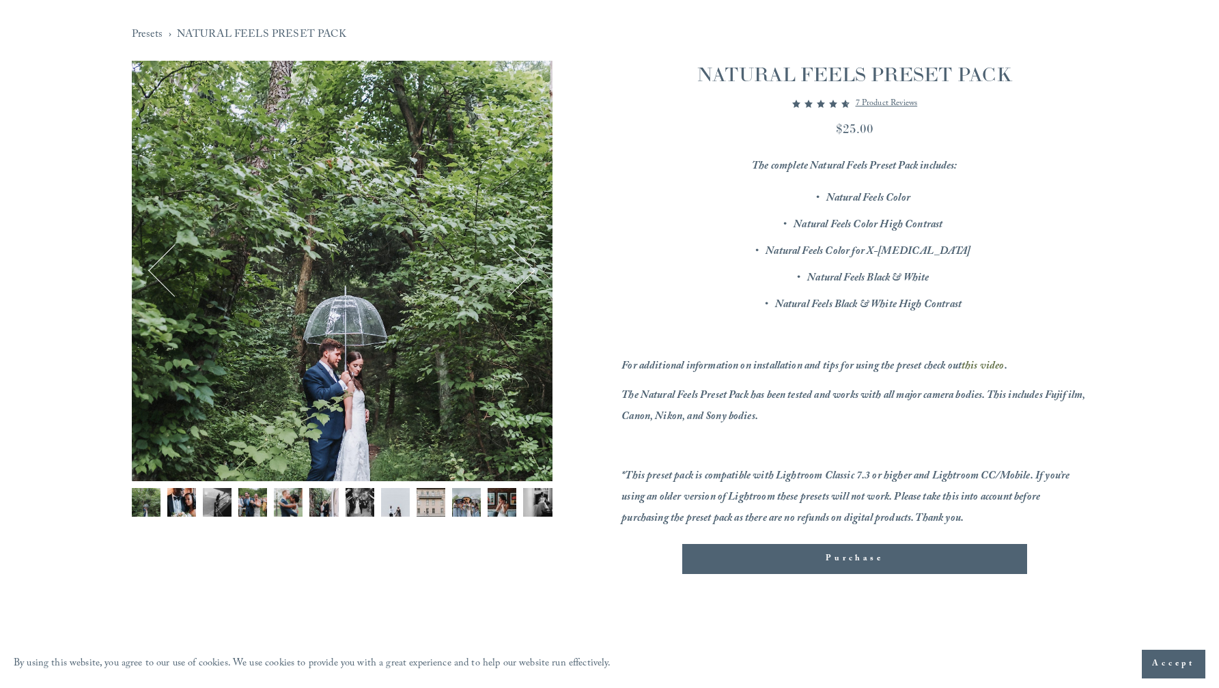
click at [385, 227] on div "Image 1 of 12" at bounding box center [342, 271] width 421 height 421
drag, startPoint x: 385, startPoint y: 227, endPoint x: 357, endPoint y: 229, distance: 28.1
click at [357, 229] on div "Image 1 of 12" at bounding box center [342, 271] width 421 height 421
click at [520, 283] on button "Next" at bounding box center [509, 271] width 51 height 51
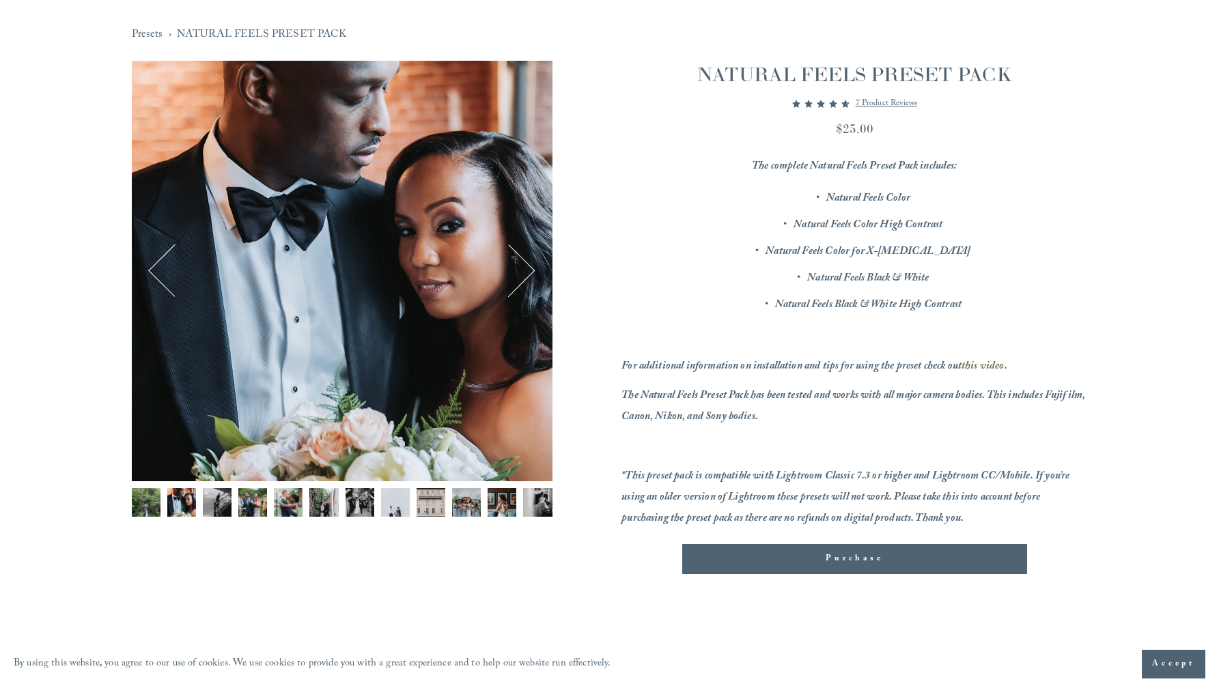
click at [529, 268] on button "Next" at bounding box center [509, 271] width 51 height 51
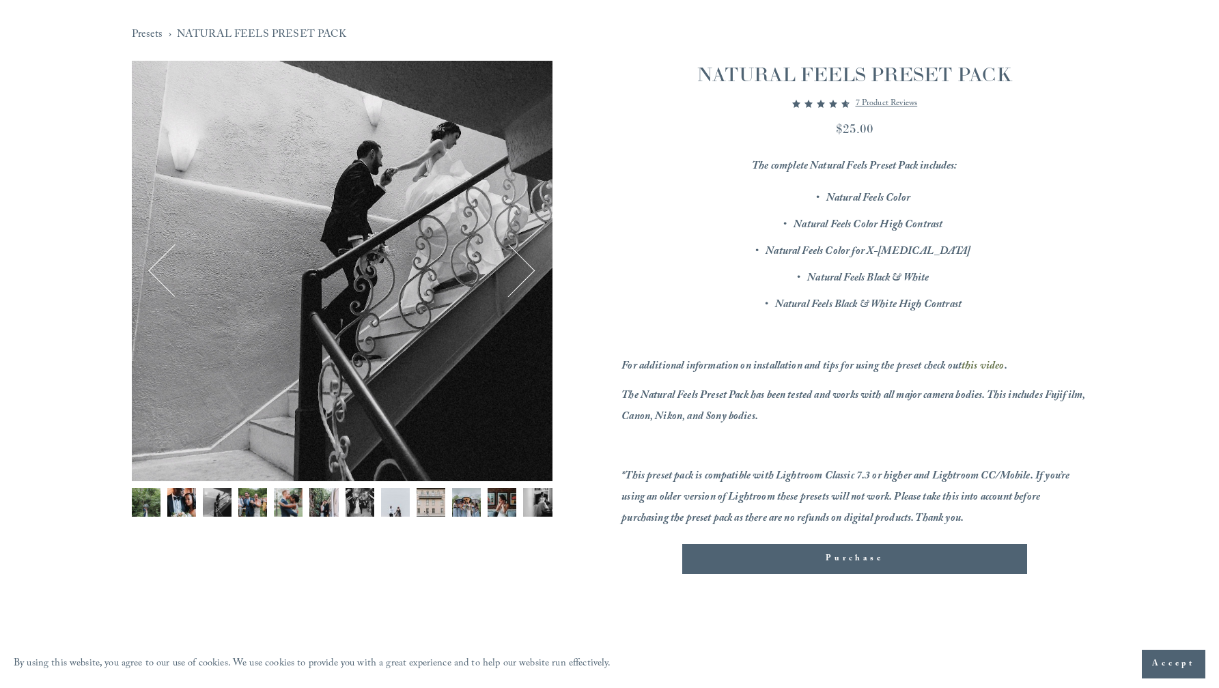
click at [529, 268] on button "Next" at bounding box center [509, 271] width 51 height 51
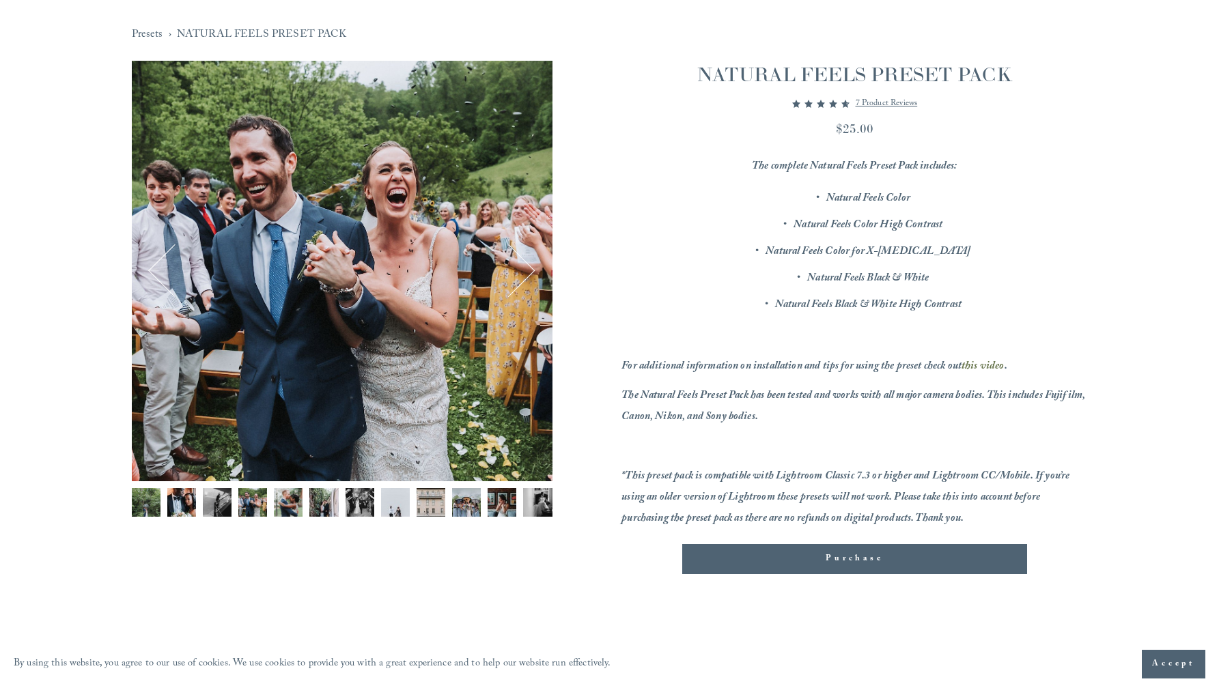
click at [529, 268] on button "Next" at bounding box center [509, 271] width 51 height 51
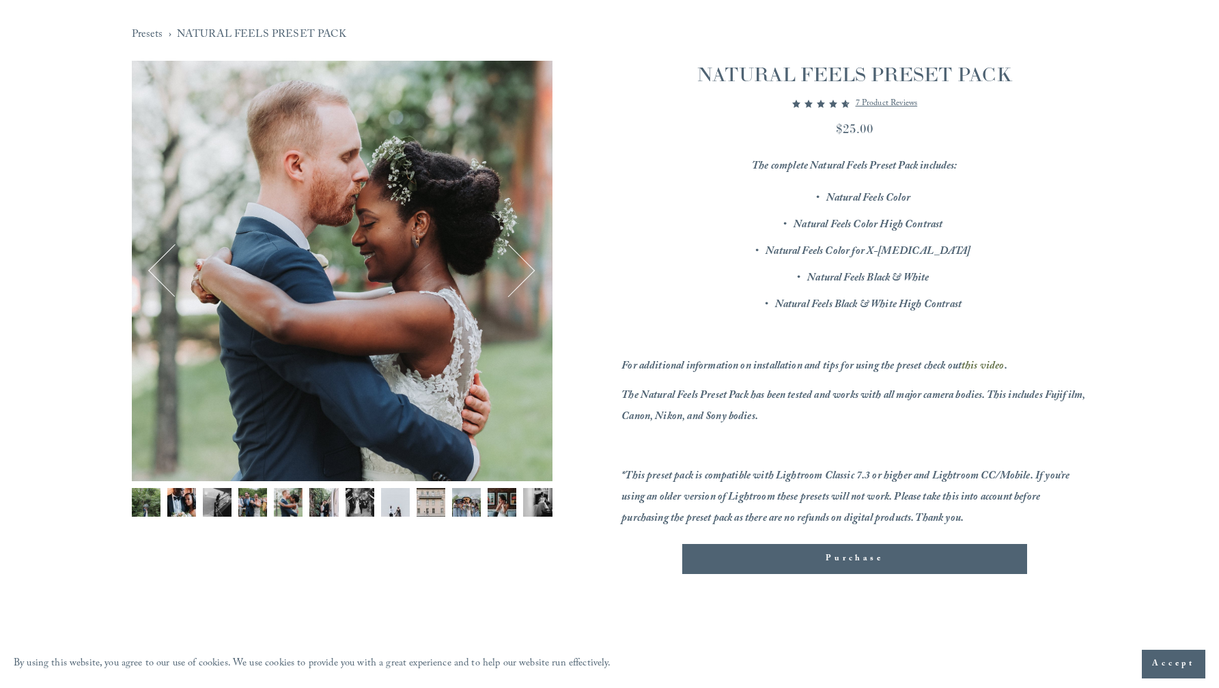
click at [529, 268] on button "Next" at bounding box center [509, 271] width 51 height 51
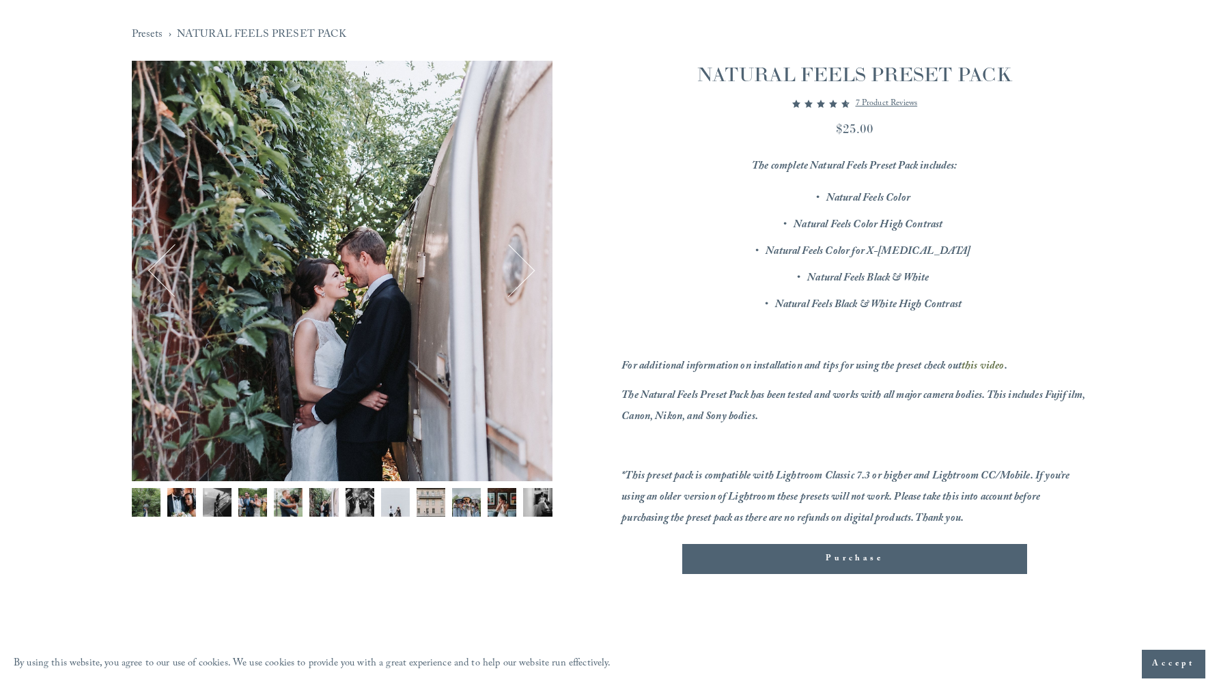
click at [529, 269] on button "Next" at bounding box center [509, 271] width 51 height 51
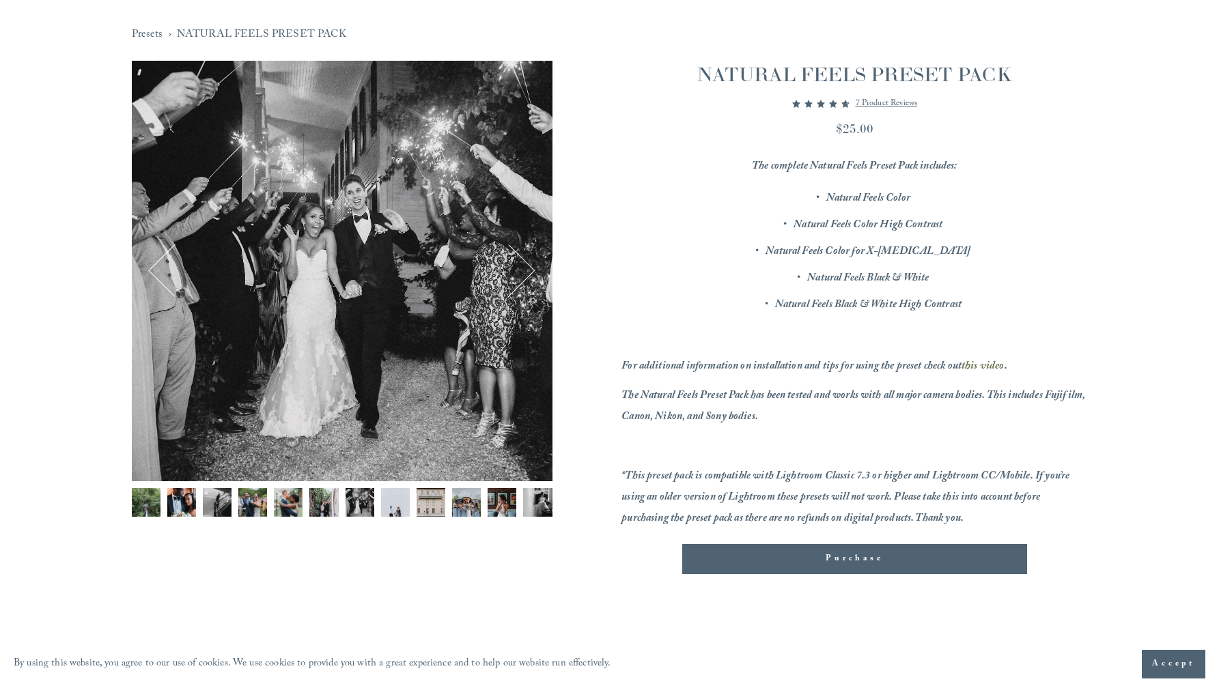
click at [529, 269] on button "Next" at bounding box center [509, 271] width 51 height 51
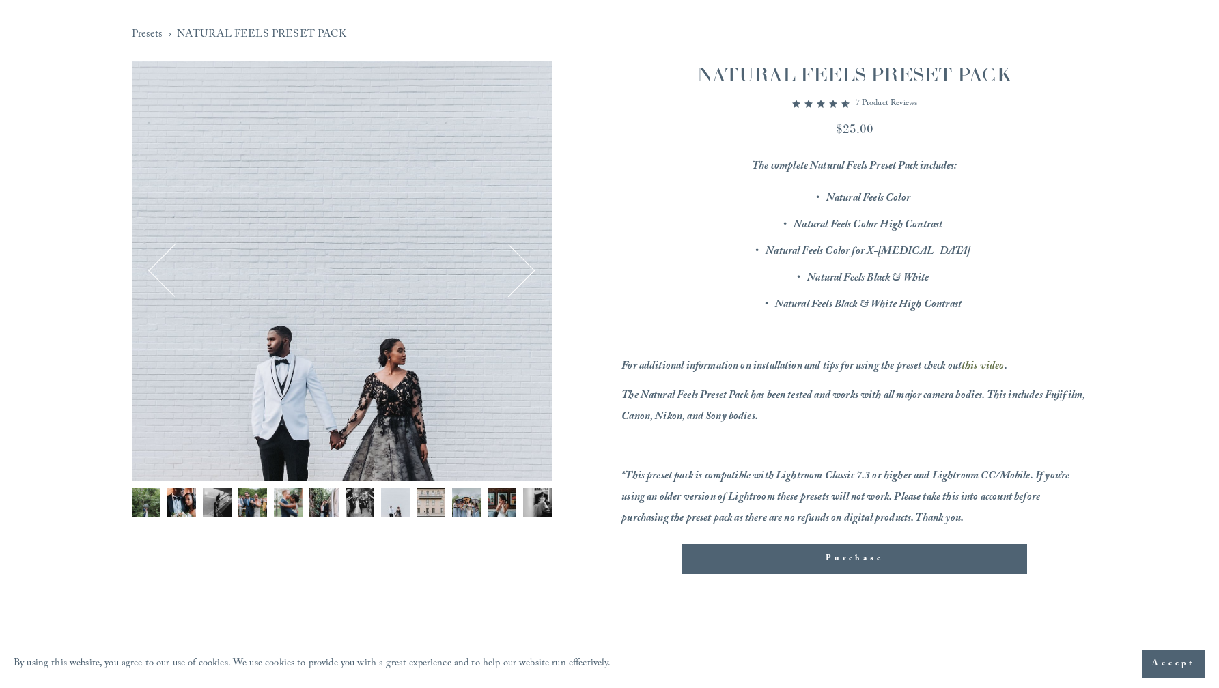
click at [529, 269] on button "Next" at bounding box center [509, 271] width 51 height 51
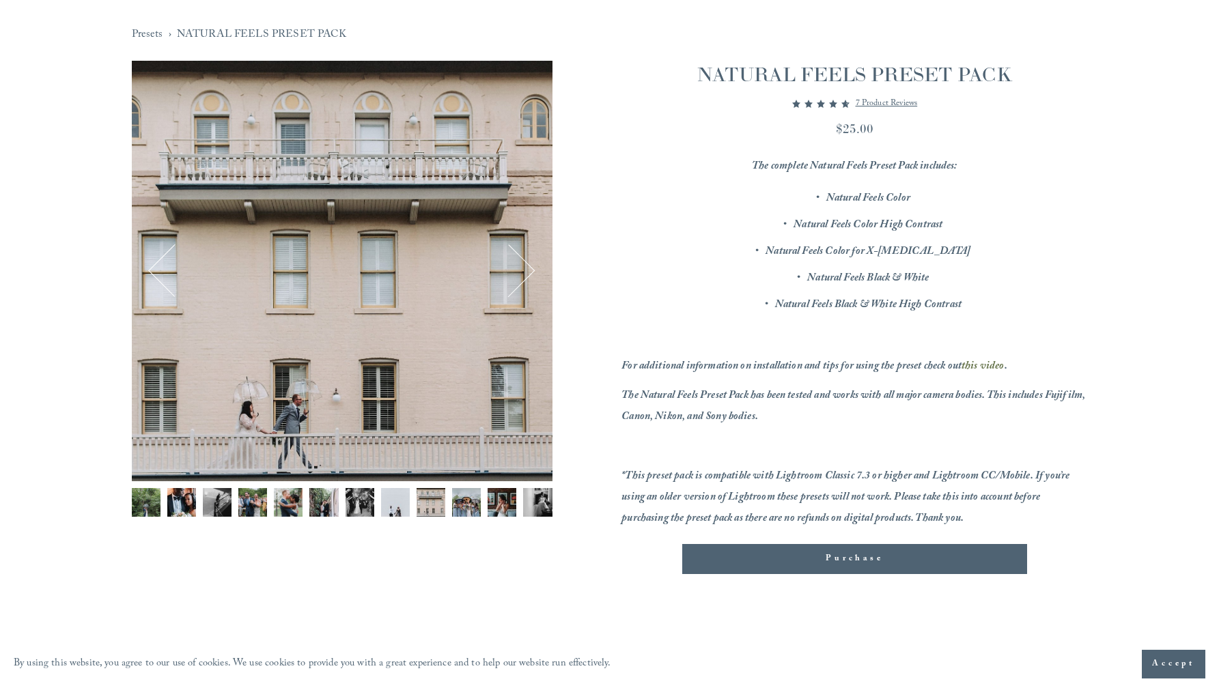
click at [529, 269] on button "Next" at bounding box center [509, 271] width 51 height 51
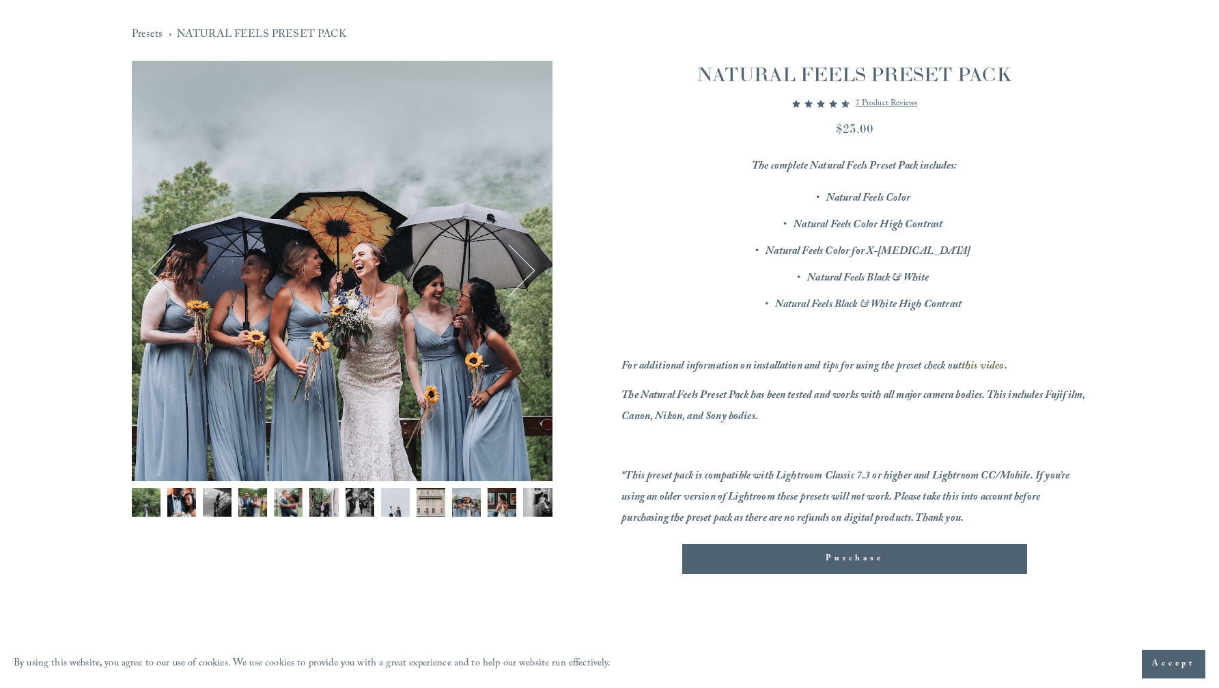
click at [529, 268] on button "Next" at bounding box center [509, 271] width 51 height 51
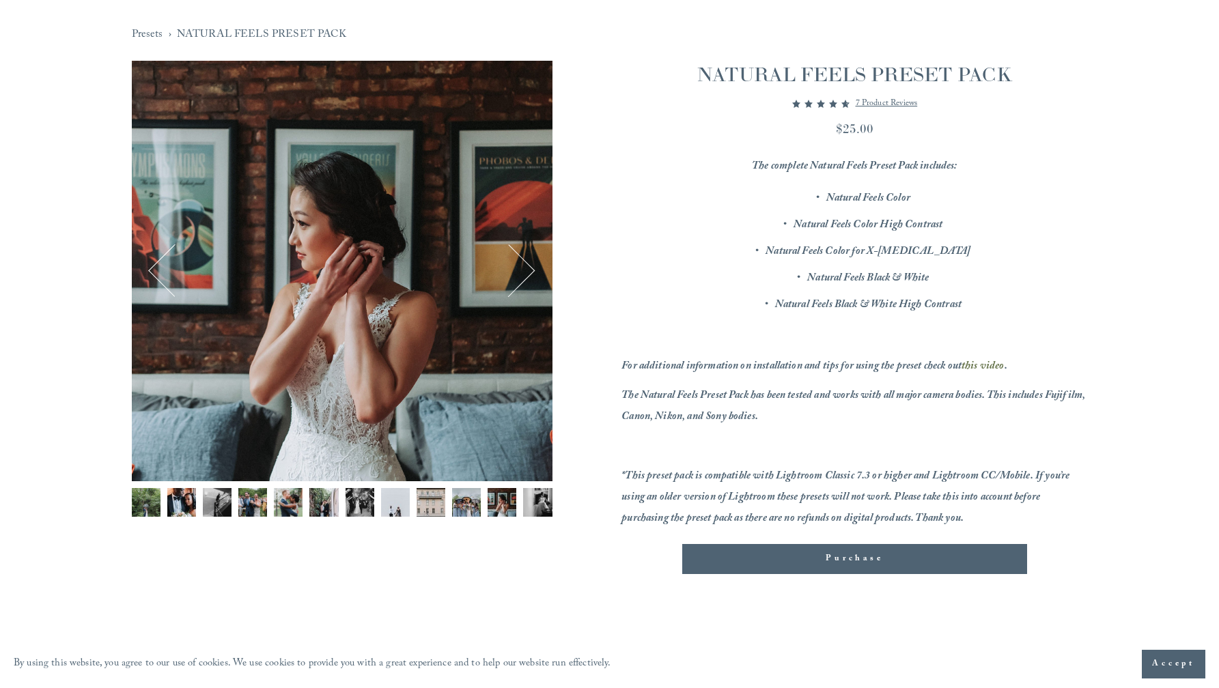
click at [322, 249] on div "Image 11 of 12" at bounding box center [342, 271] width 421 height 421
click at [322, 248] on div "Image 11 of 12" at bounding box center [342, 271] width 421 height 421
click at [824, 563] on div "Purchase Added!" at bounding box center [855, 559] width 322 height 14
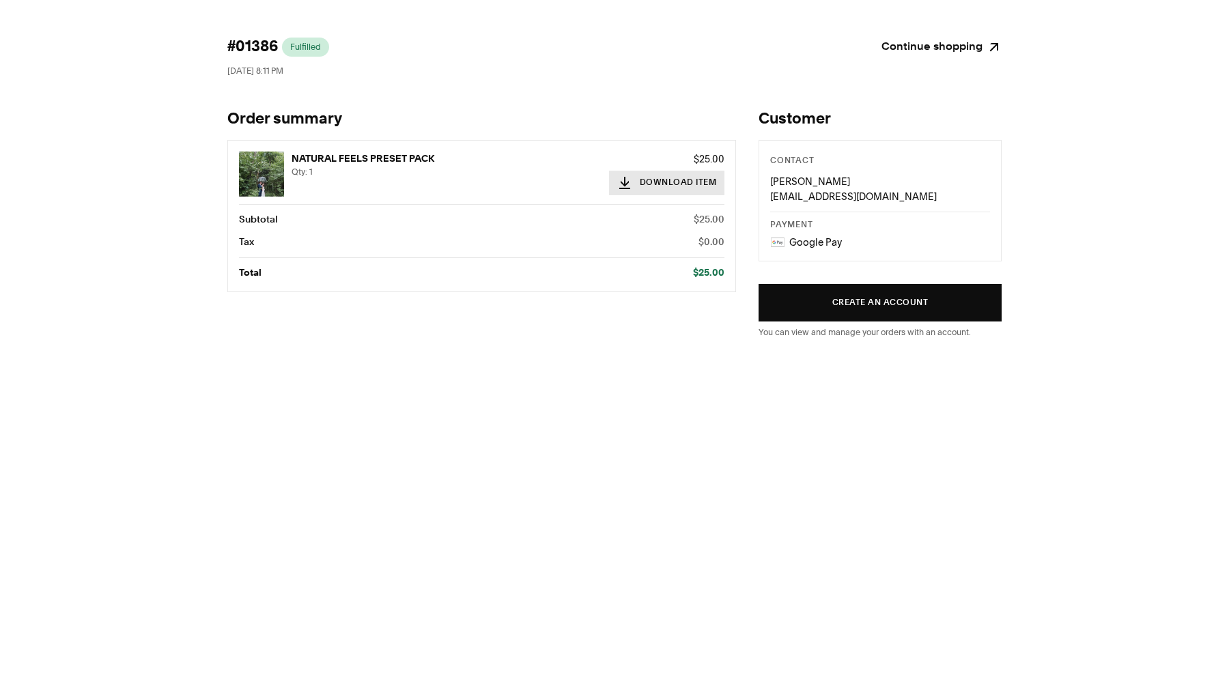
click at [696, 182] on button "Download Item" at bounding box center [667, 183] width 116 height 25
click at [1117, 210] on div "#01386 Fulfilled October 10, 2025 at 8:11 PM Continue shopping Order summary NA…" at bounding box center [614, 192] width 1229 height 308
